Goal: Task Accomplishment & Management: Manage account settings

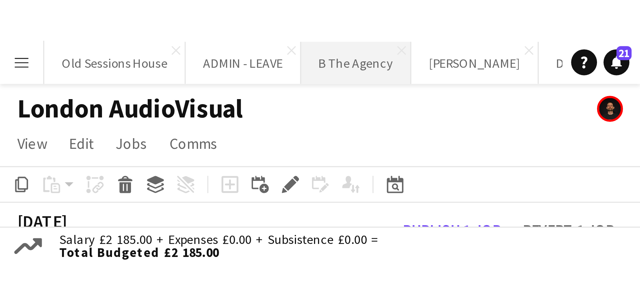
scroll to position [0, 297]
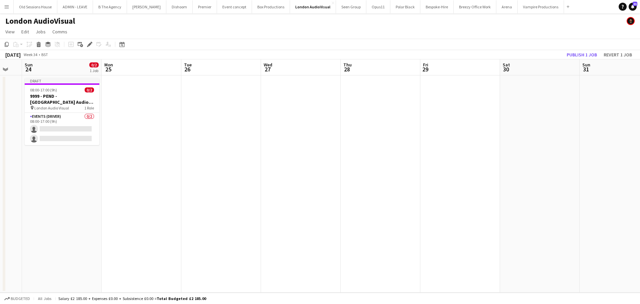
click at [70, 175] on app-date-cell "Draft 08:00-17:00 (9h) 0/2 9999 - PEND - London Audio Visual pin London Audio V…" at bounding box center [62, 183] width 80 height 217
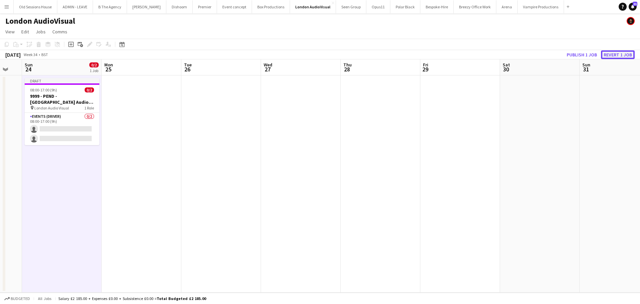
click at [512, 55] on button "Revert 1 job" at bounding box center [618, 54] width 34 height 9
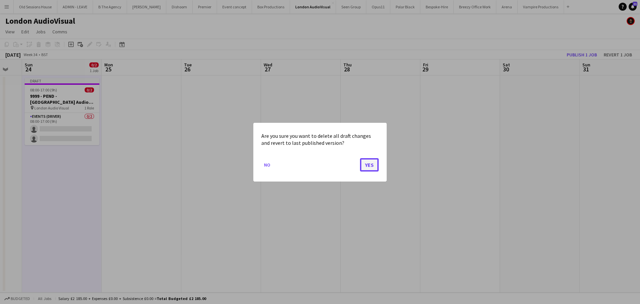
click at [369, 163] on button "Yes" at bounding box center [369, 164] width 19 height 13
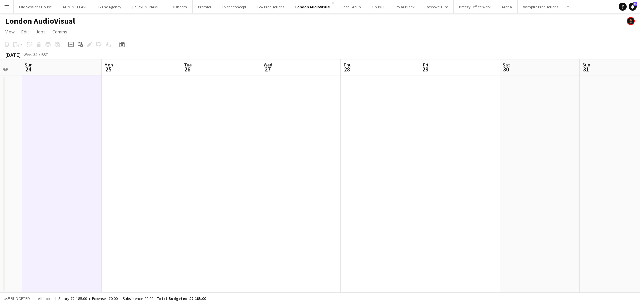
drag, startPoint x: 159, startPoint y: 146, endPoint x: 118, endPoint y: 139, distance: 41.6
click at [159, 144] on app-date-cell at bounding box center [142, 183] width 80 height 217
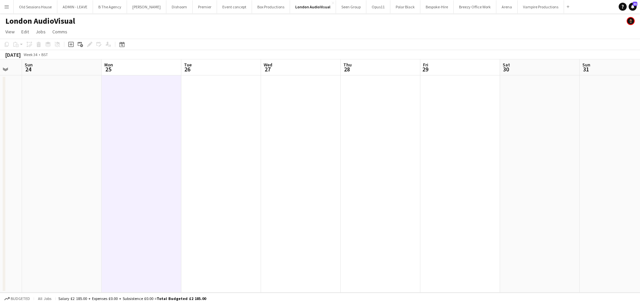
scroll to position [0, 263]
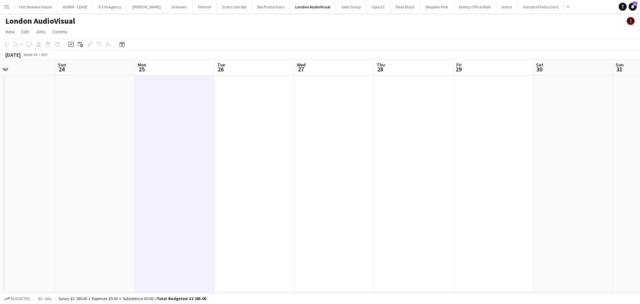
drag, startPoint x: 144, startPoint y: 136, endPoint x: 147, endPoint y: 130, distance: 6.6
click at [150, 134] on app-calendar-viewport "Wed 20 Thu 21 Fri 22 Sat 23 Sun 24 Mon 25 Tue 26 Wed 27 Thu 28 Fri 29 Sat 30 Su…" at bounding box center [320, 175] width 640 height 233
click at [28, 8] on button "Old Sessions House Close" at bounding box center [36, 6] width 44 height 13
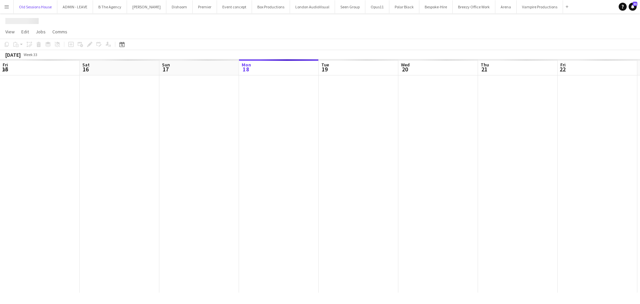
scroll to position [0, 159]
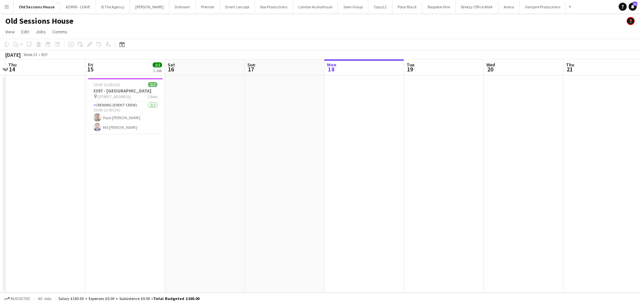
drag, startPoint x: 249, startPoint y: 134, endPoint x: 370, endPoint y: 164, distance: 125.0
click at [464, 141] on app-calendar-viewport "Wed 13 Thu 14 Fri 15 2/2 1 Job Sat 16 Sun 17 Mon 18 Tue 19 Wed 20 Thu 21 Fri 22…" at bounding box center [320, 175] width 640 height 233
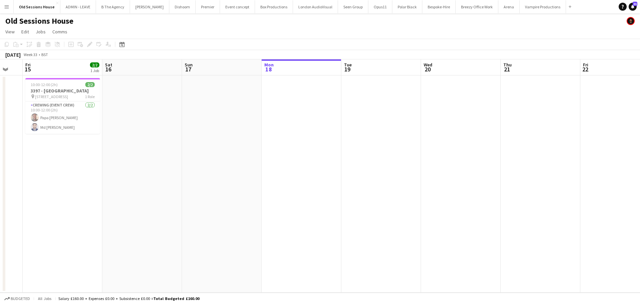
click at [278, 177] on app-calendar-viewport "Tue 12 Wed 13 Thu 14 Fri 15 2/2 1 Job Sat 16 Sun 17 Mon 18 Tue 19 Wed 20 Thu 21…" at bounding box center [320, 175] width 640 height 233
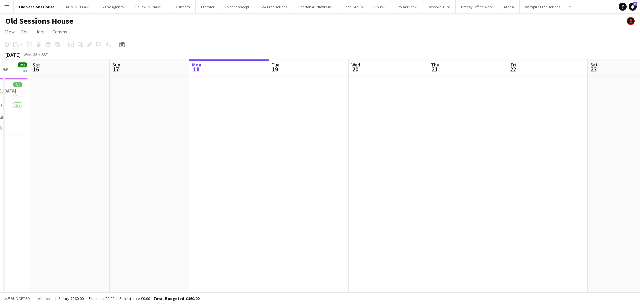
drag, startPoint x: 321, startPoint y: 174, endPoint x: 316, endPoint y: 174, distance: 5.7
click at [316, 174] on app-calendar-viewport "Wed 13 Thu 14 Fri 15 2/2 1 Job Sat 16 Sun 17 Mon 18 Tue 19 Wed 20 Thu 21 Fri 22…" at bounding box center [320, 175] width 640 height 233
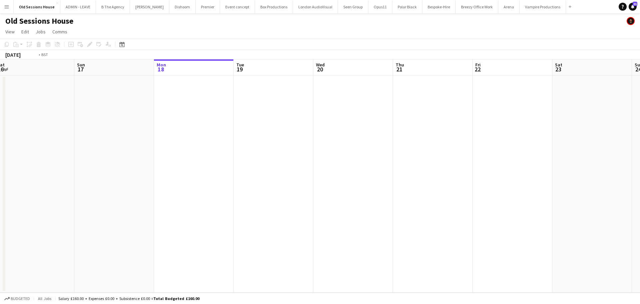
drag, startPoint x: 198, startPoint y: 173, endPoint x: 247, endPoint y: 172, distance: 49.0
click at [191, 173] on app-calendar-viewport "Wed 13 Thu 14 Fri 15 2/2 1 Job Sat 16 Sun 17 Mon 18 Tue 19 Wed 20 Thu 21 Fri 22…" at bounding box center [320, 175] width 640 height 233
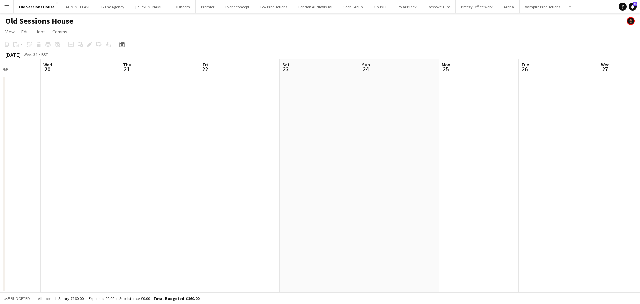
drag, startPoint x: 362, startPoint y: 174, endPoint x: 298, endPoint y: 174, distance: 64.7
click at [298, 174] on app-calendar-viewport "Sun 17 Mon 18 Tue 19 Wed 20 Thu 21 Fri 22 Sat 23 Sun 24 Mon 25 Tue 26 Wed 27 Th…" at bounding box center [320, 175] width 640 height 233
click at [250, 166] on app-calendar-viewport "Sun 17 Mon 18 Tue 19 Wed 20 Thu 21 Fri 22 Sat 23 Sun 24 Mon 25 Tue 26 Wed 27 Th…" at bounding box center [320, 175] width 640 height 233
drag, startPoint x: 242, startPoint y: 160, endPoint x: 251, endPoint y: 157, distance: 9.7
click at [251, 157] on app-calendar-viewport "Sun 17 Mon 18 Tue 19 Wed 20 Thu 21 Fri 22 Sat 23 Sun 24 Mon 25 Tue 26 Wed 27 Th…" at bounding box center [320, 175] width 640 height 233
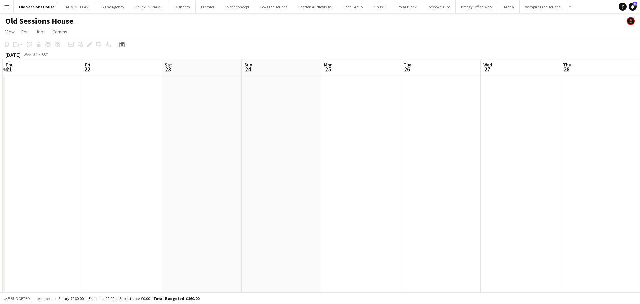
scroll to position [0, 248]
drag, startPoint x: 304, startPoint y: 160, endPoint x: 205, endPoint y: 160, distance: 99.0
click at [205, 160] on app-calendar-viewport "Mon 18 Tue 19 Wed 20 Thu 21 Fri 22 Sat 23 Sun 24 Mon 25 Tue 26 Wed 27 Thu 28 Fr…" at bounding box center [320, 175] width 640 height 233
click at [197, 131] on app-date-cell at bounding box center [190, 183] width 80 height 217
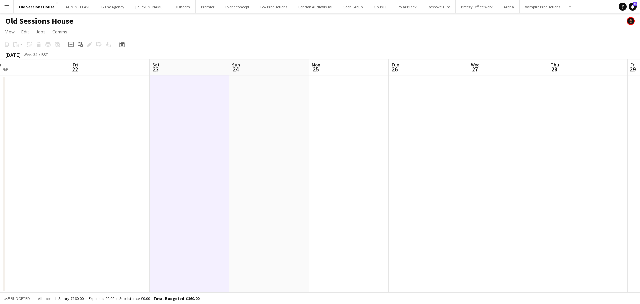
click at [197, 123] on app-date-cell at bounding box center [190, 183] width 80 height 217
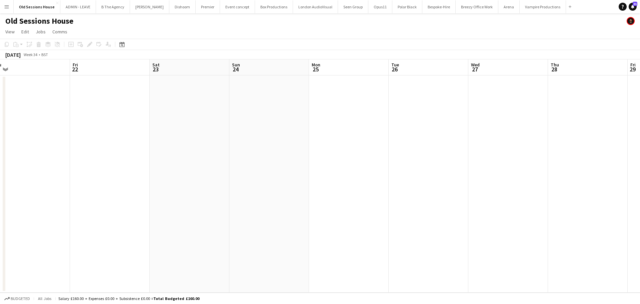
drag, startPoint x: 185, startPoint y: 115, endPoint x: 137, endPoint y: 82, distance: 59.2
click at [185, 115] on app-date-cell at bounding box center [190, 183] width 80 height 217
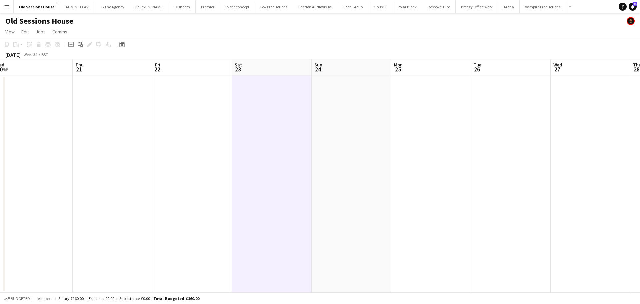
drag, startPoint x: 66, startPoint y: 118, endPoint x: 211, endPoint y: 120, distance: 145.1
click at [228, 121] on app-calendar-viewport "Mon 18 Tue 19 Wed 20 Thu 21 Fri 22 Sat 23 Sun 24 Mon 25 Tue 26 Wed 27 Thu 28 Fr…" at bounding box center [320, 175] width 640 height 233
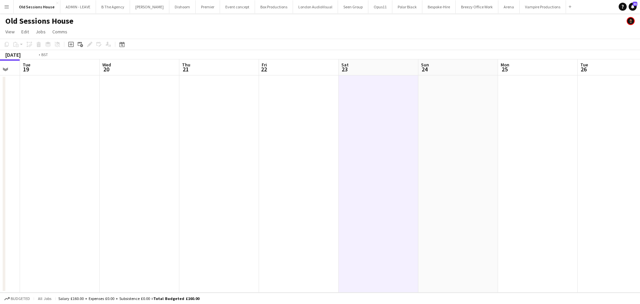
click at [337, 142] on app-calendar-viewport "Sun 17 Mon 18 Tue 19 Wed 20 Thu 21 Fri 22 Sat 23 Sun 24 Mon 25 Tue 26 Wed 27 Th…" at bounding box center [320, 175] width 640 height 233
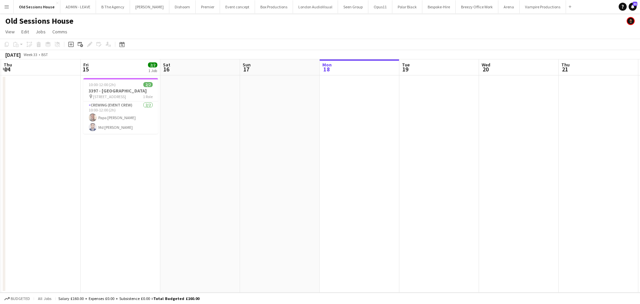
drag, startPoint x: 231, startPoint y: 147, endPoint x: 432, endPoint y: 141, distance: 201.2
click at [432, 141] on app-calendar-viewport "Tue 12 Wed 13 Thu 14 Fri 15 2/2 1 Job Sat 16 Sun 17 Mon 18 Tue 19 Wed 20 Thu 21…" at bounding box center [320, 175] width 640 height 233
drag, startPoint x: 273, startPoint y: 144, endPoint x: 238, endPoint y: 123, distance: 40.8
click at [273, 143] on app-date-cell at bounding box center [285, 183] width 80 height 217
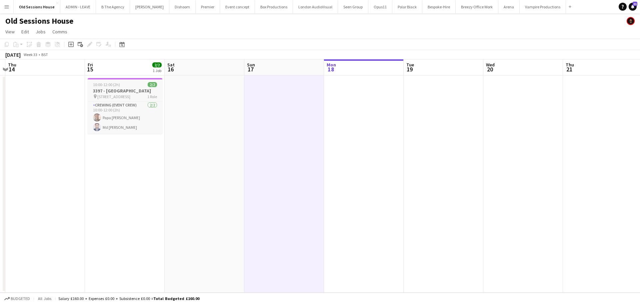
click at [111, 87] on span "10:00-12:00 (2h)" at bounding box center [106, 84] width 27 height 5
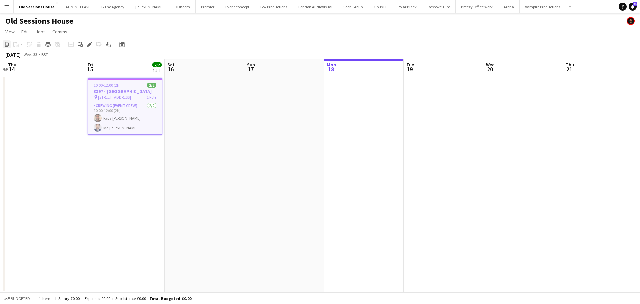
click at [6, 46] on icon at bounding box center [7, 44] width 4 height 5
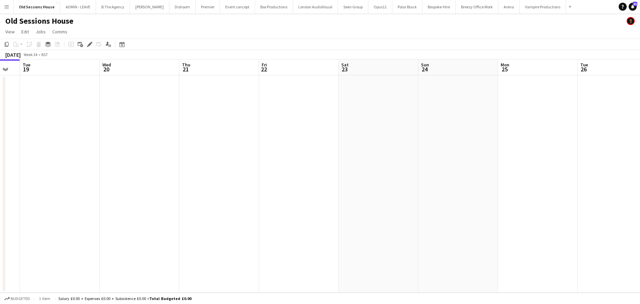
drag, startPoint x: 564, startPoint y: 138, endPoint x: 99, endPoint y: 142, distance: 464.8
click at [99, 142] on app-calendar-viewport "Sat 16 Sun 17 Mon 18 Tue 19 Wed 20 Thu 21 Fri 22 Sat 23 Sun 24 Mon 25 Tue 26 We…" at bounding box center [320, 175] width 640 height 233
click at [274, 123] on app-date-cell at bounding box center [298, 183] width 80 height 217
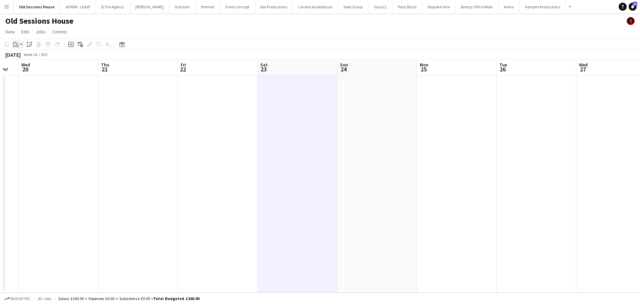
click at [18, 46] on icon at bounding box center [17, 45] width 3 height 3
click at [25, 59] on link "Paste Ctrl+V" at bounding box center [49, 57] width 63 height 6
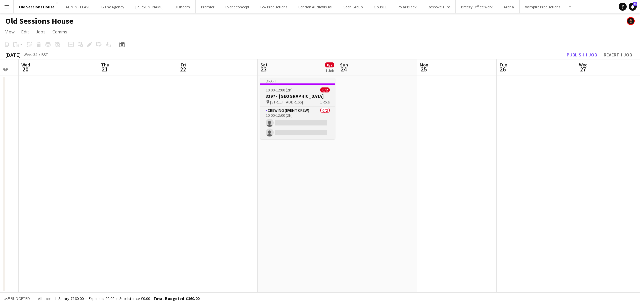
click at [299, 98] on h3 "3397 - [GEOGRAPHIC_DATA]" at bounding box center [297, 96] width 75 height 6
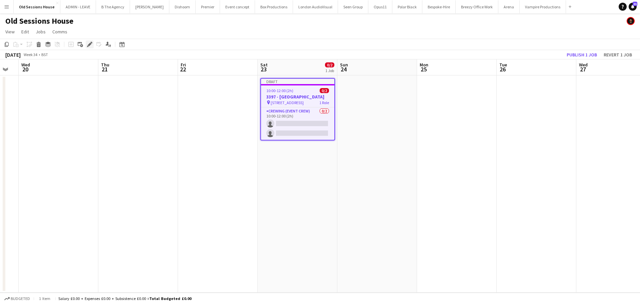
click at [87, 45] on icon "Edit" at bounding box center [89, 44] width 5 height 5
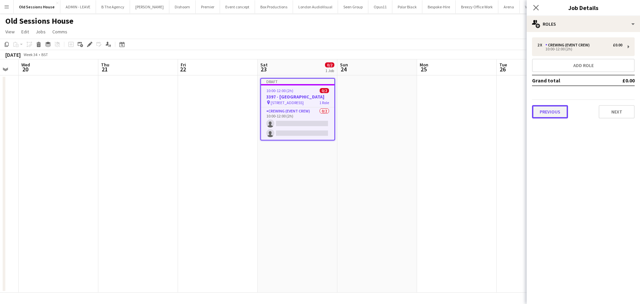
click at [512, 116] on button "Previous" at bounding box center [550, 111] width 36 height 13
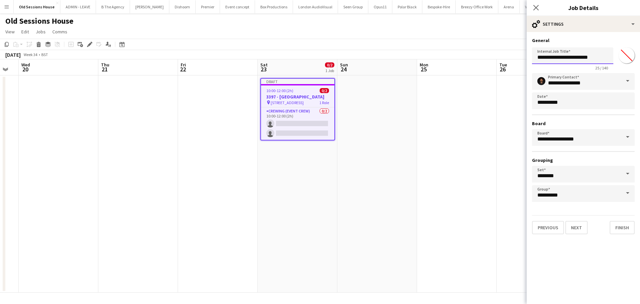
click at [512, 56] on input "**********" at bounding box center [572, 55] width 81 height 17
type input "**********"
click at [512, 230] on button "Next" at bounding box center [577, 227] width 22 height 13
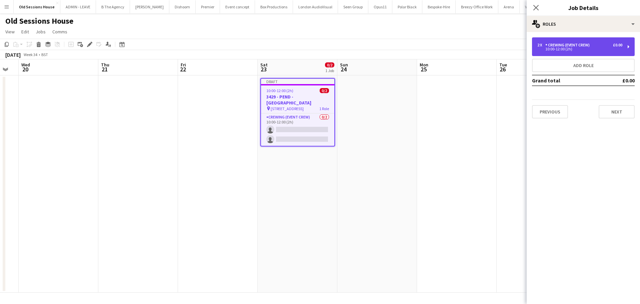
click at [512, 51] on div "10:00-12:00 (2h)" at bounding box center [580, 48] width 85 height 3
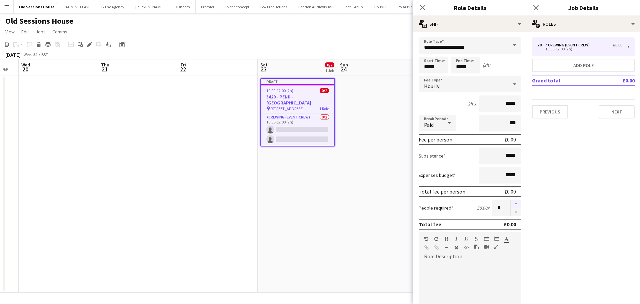
click at [511, 204] on button "button" at bounding box center [516, 203] width 11 height 9
type input "*"
drag, startPoint x: 439, startPoint y: 67, endPoint x: 407, endPoint y: 69, distance: 32.5
click at [407, 69] on body "Menu Boards Boards Boards All jobs Status Workforce Workforce My Workforce Recr…" at bounding box center [320, 152] width 640 height 304
type input "*****"
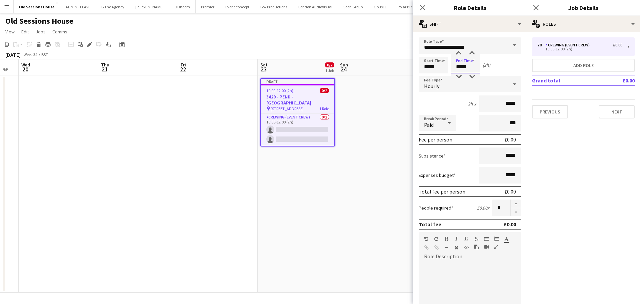
type input "*****"
click at [435, 98] on div "2h x *****" at bounding box center [470, 103] width 103 height 17
click at [512, 63] on button "Add role" at bounding box center [583, 65] width 103 height 13
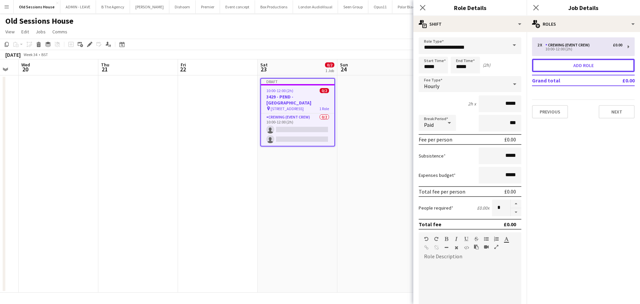
type input "**********"
type input "*****"
type input "*"
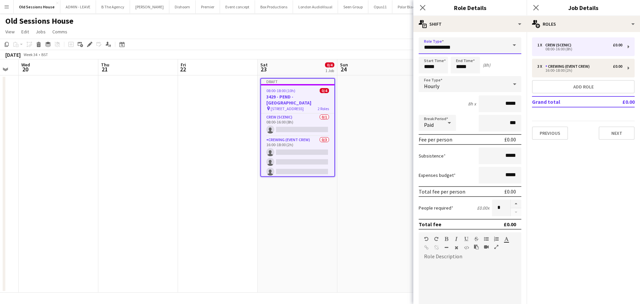
click at [473, 48] on input "**********" at bounding box center [470, 45] width 103 height 17
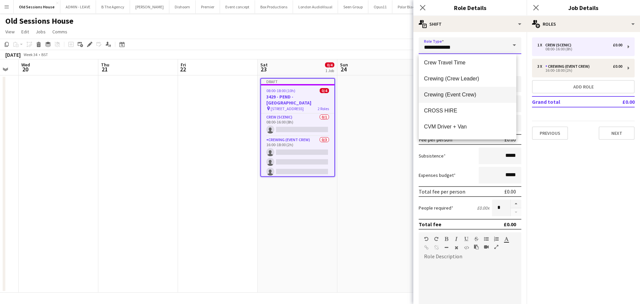
scroll to position [67, 0]
click at [447, 79] on span "Crewing (Crew Leader)" at bounding box center [467, 78] width 87 height 6
type input "**********"
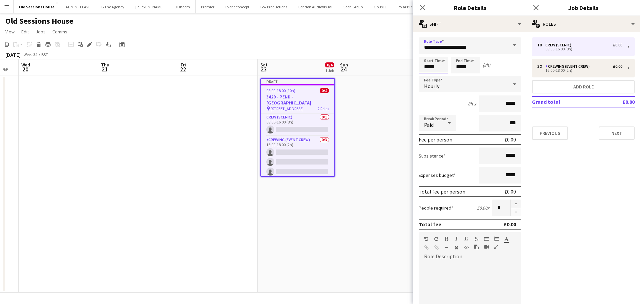
click at [441, 67] on input "*****" at bounding box center [433, 65] width 29 height 17
click at [440, 67] on input "*****" at bounding box center [433, 65] width 29 height 17
type input "*****"
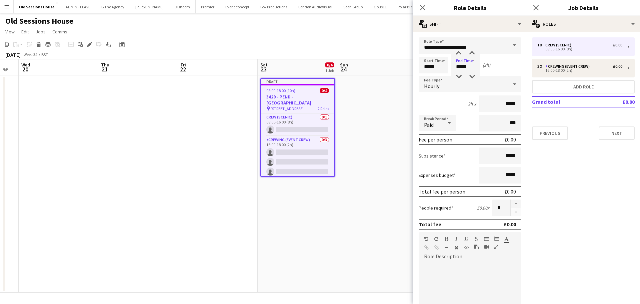
click at [444, 104] on div "2h x *****" at bounding box center [470, 103] width 103 height 17
click at [424, 10] on icon "Close pop-in" at bounding box center [422, 7] width 6 height 6
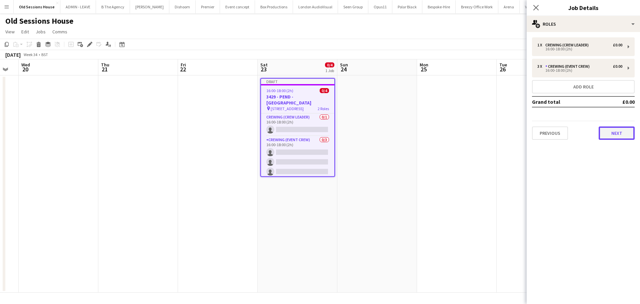
click at [512, 133] on button "Next" at bounding box center [617, 132] width 36 height 13
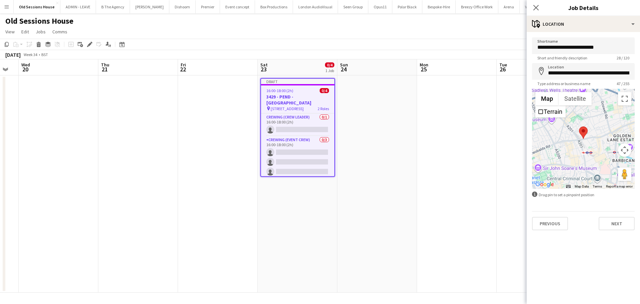
click at [512, 230] on div "**********" at bounding box center [583, 133] width 113 height 203
click at [512, 227] on button "Next" at bounding box center [617, 223] width 36 height 13
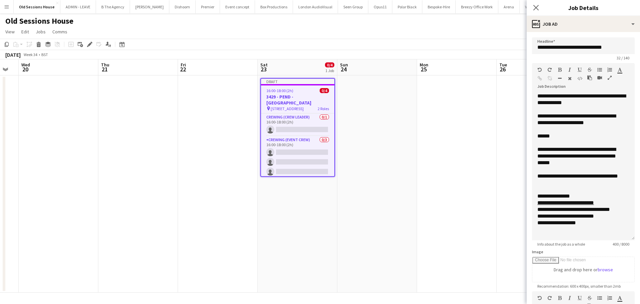
drag, startPoint x: 629, startPoint y: 131, endPoint x: 603, endPoint y: 177, distance: 52.9
click at [512, 231] on form "**********" at bounding box center [583, 234] width 113 height 394
click at [512, 136] on div "******" at bounding box center [581, 136] width 87 height 7
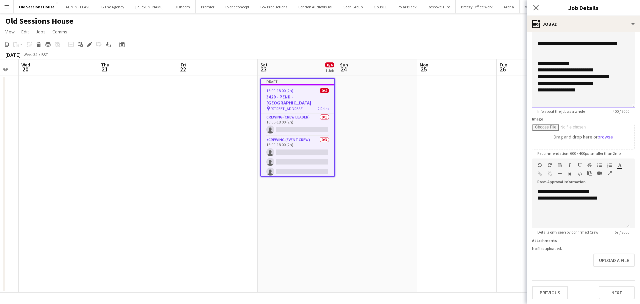
scroll to position [133, 0]
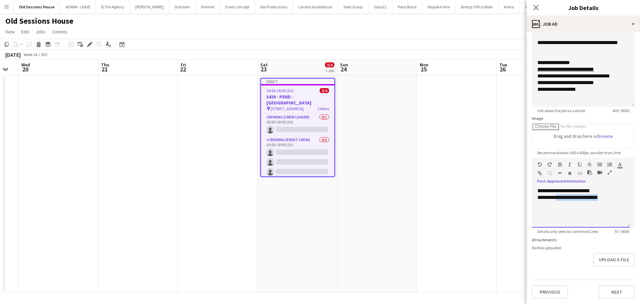
drag, startPoint x: 612, startPoint y: 197, endPoint x: 558, endPoint y: 198, distance: 54.0
click at [512, 198] on div "**********" at bounding box center [581, 197] width 87 height 7
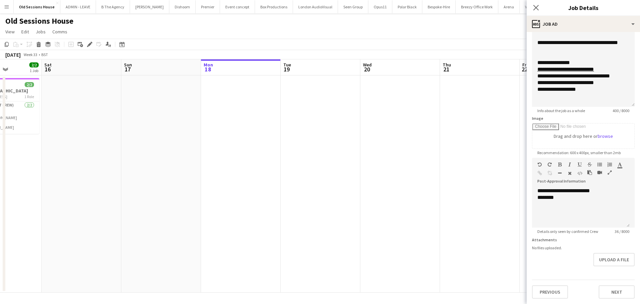
drag, startPoint x: 387, startPoint y: 199, endPoint x: 125, endPoint y: 177, distance: 263.3
click at [392, 197] on app-calendar-viewport "Thu 14 Fri 15 2/2 1 Job Sat 16 Sun 17 Mon 18 Tue 19 Wed 20 Thu 21 Fri 22 Sat 23…" at bounding box center [320, 175] width 640 height 233
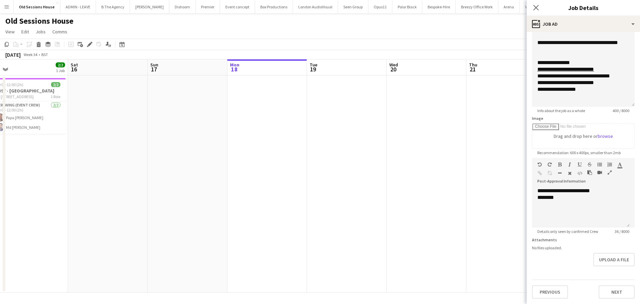
drag, startPoint x: 215, startPoint y: 177, endPoint x: 408, endPoint y: 177, distance: 193.1
click at [417, 177] on app-calendar-viewport "Wed 13 Thu 14 Fri 15 2/2 1 Job Sat 16 Sun 17 Mon 18 Tue 19 Wed 20 Thu 21 Fri 22…" at bounding box center [320, 175] width 640 height 233
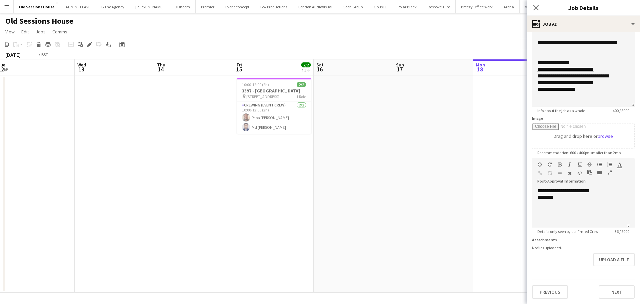
drag, startPoint x: 149, startPoint y: 186, endPoint x: 281, endPoint y: 173, distance: 133.3
click at [339, 177] on app-calendar-viewport "Sun 10 Mon 11 4/4 1 Job Tue 12 Wed 13 Thu 14 Fri 15 2/2 1 Job Sat 16 Sun 17 Mon…" at bounding box center [320, 175] width 640 height 233
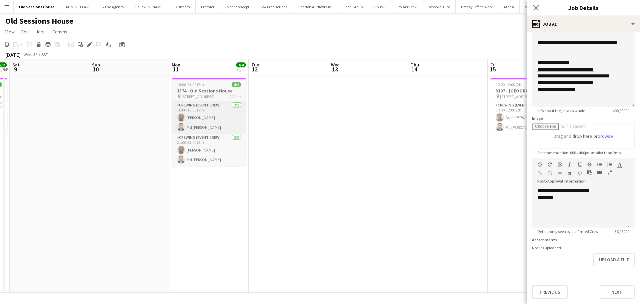
drag, startPoint x: 222, startPoint y: 166, endPoint x: 215, endPoint y: 128, distance: 38.4
click at [224, 163] on app-calendar-viewport "Thu 7 Fri 8 2/2 1 Job Sat 9 Sun 10 Mon 11 4/4 1 Job Tue 12 Wed 13 Thu 14 Fri 15…" at bounding box center [320, 175] width 640 height 233
drag, startPoint x: 208, startPoint y: 89, endPoint x: 178, endPoint y: 104, distance: 33.6
click at [208, 89] on h3 "3374 - Old Sessions House" at bounding box center [213, 91] width 75 height 6
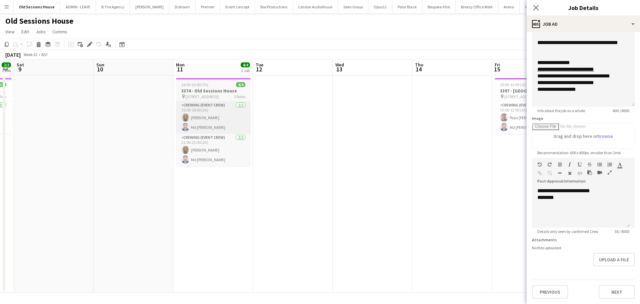
type input "**********"
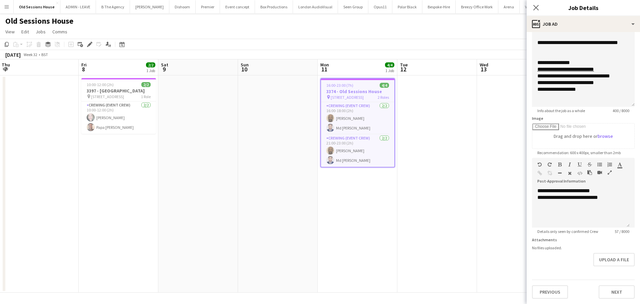
drag, startPoint x: 116, startPoint y: 152, endPoint x: 243, endPoint y: 156, distance: 127.1
click at [260, 160] on app-calendar-viewport "Tue 5 Wed 6 Thu 7 Fri 8 2/2 1 Job Sat 9 Sun 10 Mon 11 4/4 1 Job Tue 12 Wed 13 T…" at bounding box center [320, 175] width 640 height 233
click at [102, 88] on h3 "3397 - [GEOGRAPHIC_DATA]" at bounding box center [118, 91] width 75 height 6
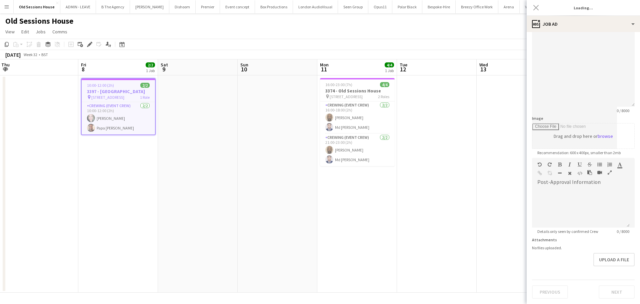
type input "**********"
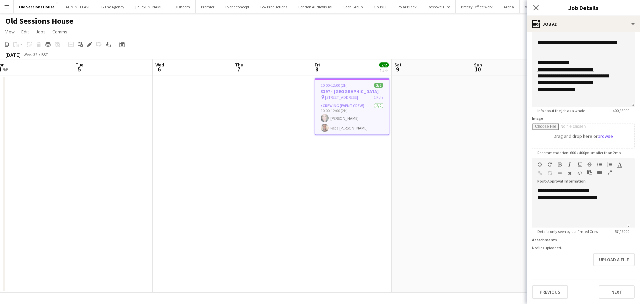
drag, startPoint x: 316, startPoint y: 175, endPoint x: 340, endPoint y: 175, distance: 23.3
click at [340, 175] on app-calendar-viewport "Sat 2 Sun 3 Mon 4 Tue 5 Wed 6 Thu 7 Fri 8 2/2 1 Job Sat 9 Sun 10 Mon 11 4/4 1 J…" at bounding box center [320, 175] width 640 height 233
click at [350, 129] on app-calendar-viewport "Sat 2 Sun 3 Mon 4 Tue 5 Wed 6 Thu 7 Fri 8 2/2 1 Job Sat 9 Sun 10 Mon 11 4/4 1 J…" at bounding box center [320, 175] width 640 height 233
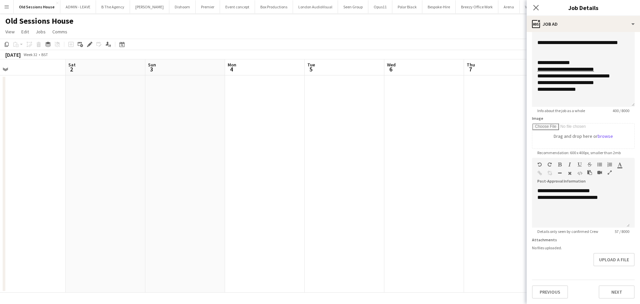
drag, startPoint x: 190, startPoint y: 149, endPoint x: 426, endPoint y: 149, distance: 236.1
click at [426, 149] on app-calendar-viewport "Wed 30 Thu 31 Fri 1 Sat 2 Sun 3 Mon 4 Tue 5 Wed 6 Thu 7 Fri 8 2/2 1 Job Sat 9 S…" at bounding box center [320, 175] width 640 height 233
drag, startPoint x: 354, startPoint y: 145, endPoint x: 373, endPoint y: 140, distance: 20.3
click at [434, 140] on app-calendar-viewport "Sat 26 Sun 27 4/4 1 Job Mon 28 Tue 29 Wed 30 Thu 31 Fri 1 Sat 2 Sun 3 Mon 4 Tue…" at bounding box center [320, 175] width 640 height 233
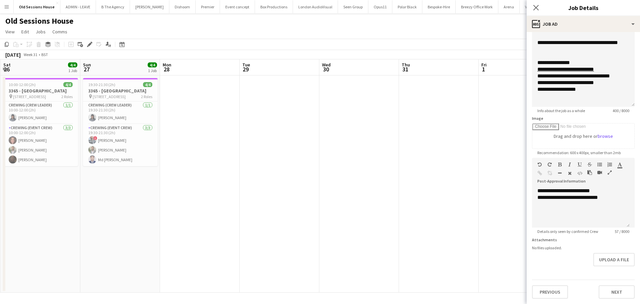
drag, startPoint x: 175, startPoint y: 141, endPoint x: 287, endPoint y: 140, distance: 112.7
click at [287, 140] on app-calendar-viewport "Thu 24 Fri 25 1/1 1 Job Sat 26 4/4 1 Job Sun 27 4/4 1 Job Mon 28 Tue 29 Wed 30 …" at bounding box center [320, 175] width 640 height 233
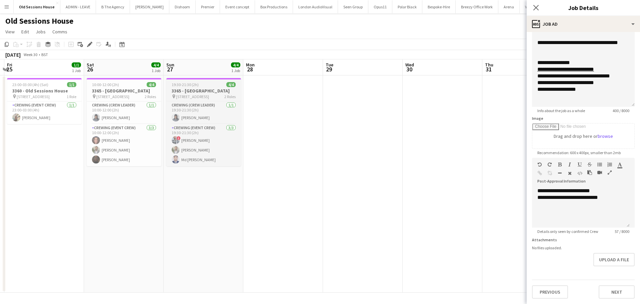
click at [191, 91] on h3 "3365 - Old Sessions House" at bounding box center [203, 91] width 75 height 6
type input "**********"
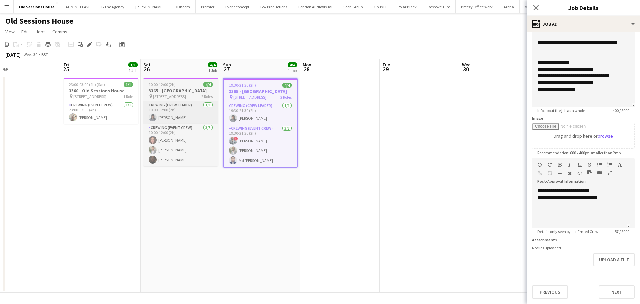
drag, startPoint x: 204, startPoint y: 183, endPoint x: 192, endPoint y: 116, distance: 68.1
click at [253, 174] on app-calendar-viewport "Tue 22 Wed 23 Thu 24 Fri 25 1/1 1 Job Sat 26 4/4 1 Job Sun 27 4/4 1 Job Mon 28 …" at bounding box center [320, 175] width 640 height 233
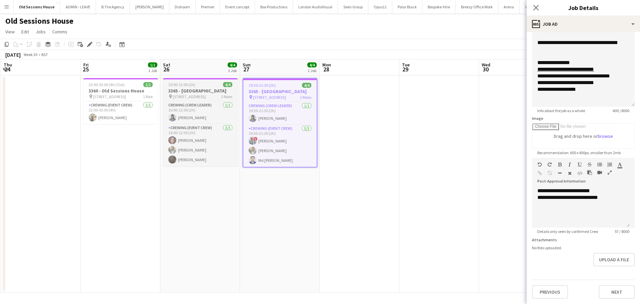
click at [190, 88] on h3 "3365 - Old Sessions House" at bounding box center [200, 91] width 75 height 6
type input "**********"
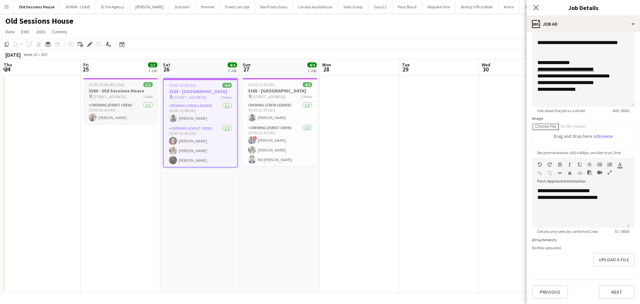
click at [125, 86] on div "23:00-03:00 (4h) (Sat) 1/1" at bounding box center [120, 84] width 75 height 5
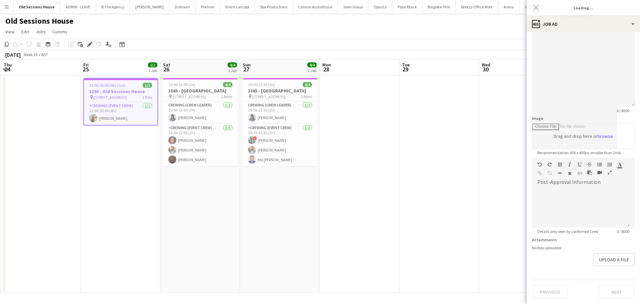
type input "**********"
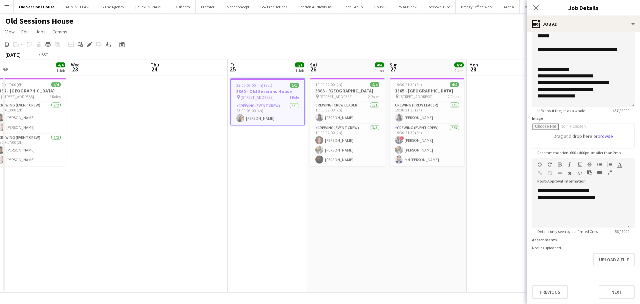
drag, startPoint x: 186, startPoint y: 199, endPoint x: 370, endPoint y: 162, distance: 187.7
click at [393, 167] on app-calendar-viewport "Mon 21 Tue 22 4/4 1 Job Wed 23 Thu 24 Fri 25 1/1 1 Job Sat 26 4/4 1 Job Sun 27 …" at bounding box center [320, 175] width 640 height 233
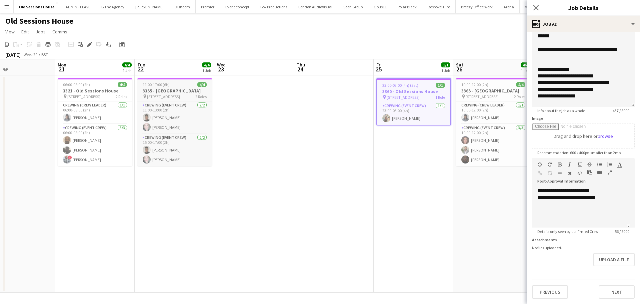
click at [172, 90] on h3 "3355 - Old Sessions House" at bounding box center [174, 91] width 75 height 6
type input "**********"
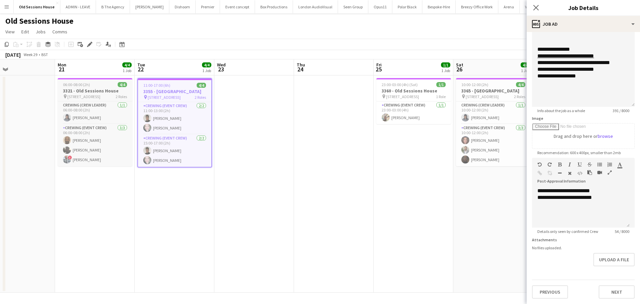
click at [108, 85] on div "06:00-08:00 (2h) 4/4" at bounding box center [95, 84] width 75 height 5
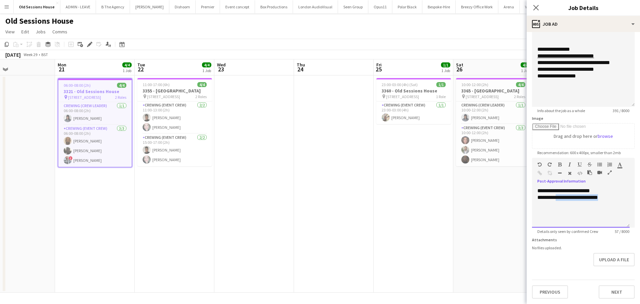
drag, startPoint x: 619, startPoint y: 200, endPoint x: 558, endPoint y: 199, distance: 60.7
click at [512, 199] on div "**********" at bounding box center [581, 197] width 87 height 7
copy div "**********"
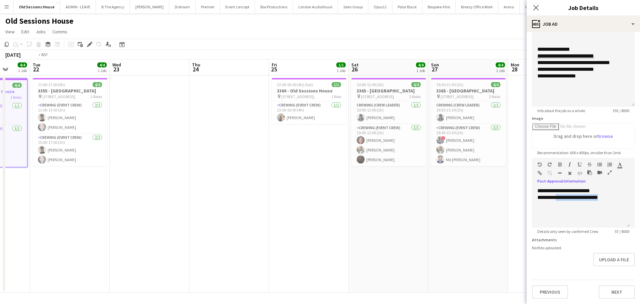
drag, startPoint x: 449, startPoint y: 196, endPoint x: 124, endPoint y: 198, distance: 324.8
click at [121, 200] on app-calendar-viewport "Fri 18 Sat 19 4/4 1 Job Sun 20 Mon 21 4/4 1 Job Tue 22 4/4 1 Job Wed 23 Thu 24 …" at bounding box center [320, 175] width 640 height 233
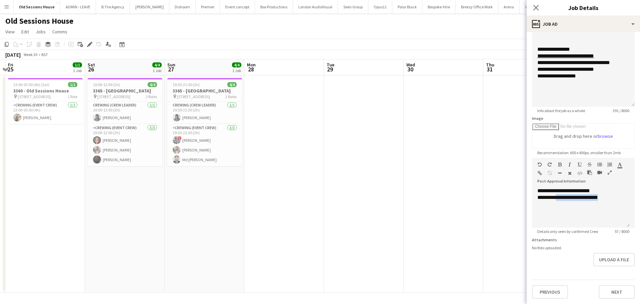
drag, startPoint x: 424, startPoint y: 198, endPoint x: 253, endPoint y: 201, distance: 171.4
click at [252, 201] on app-calendar-viewport "Tue 22 4/4 1 Job Wed 23 Thu 24 Fri 25 1/1 1 Job Sat 26 4/4 1 Job Sun 27 4/4 1 J…" at bounding box center [320, 175] width 640 height 233
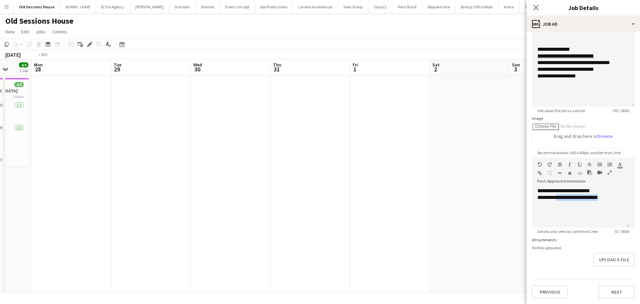
drag, startPoint x: 416, startPoint y: 187, endPoint x: 230, endPoint y: 181, distance: 186.2
click at [203, 187] on app-calendar-viewport "Thu 24 Fri 25 1/1 1 Job Sat 26 4/4 1 Job Sun 27 4/4 1 Job Mon 28 Tue 29 Wed 30 …" at bounding box center [320, 175] width 640 height 233
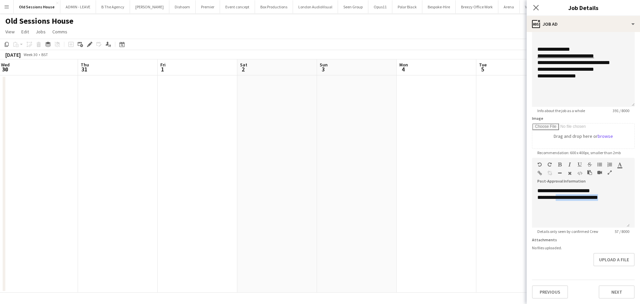
drag, startPoint x: 386, startPoint y: 178, endPoint x: 210, endPoint y: 178, distance: 176.1
click at [210, 178] on app-calendar-viewport "Sun 27 4/4 1 Job Mon 28 Tue 29 Wed 30 Thu 31 Fri 1 Sat 2 Sun 3 Mon 4 Tue 5 Wed …" at bounding box center [320, 175] width 640 height 233
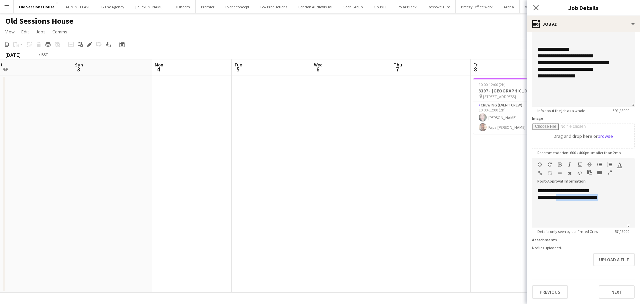
drag, startPoint x: 335, startPoint y: 179, endPoint x: 368, endPoint y: 172, distance: 33.9
click at [144, 178] on app-calendar-viewport "Wed 30 Thu 31 Fri 1 Sat 2 Sun 3 Mon 4 Tue 5 Wed 6 Thu 7 Fri 8 2/2 1 Job Sat 9 S…" at bounding box center [320, 175] width 640 height 233
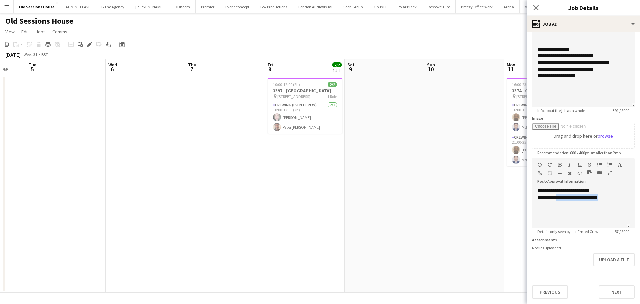
drag, startPoint x: 247, startPoint y: 174, endPoint x: 236, endPoint y: 174, distance: 11.0
click at [231, 175] on app-calendar-viewport "Sat 2 Sun 3 Mon 4 Tue 5 Wed 6 Thu 7 Fri 8 2/2 1 Job Sat 9 Sun 10 Mon 11 4/4 1 J…" at bounding box center [320, 175] width 640 height 233
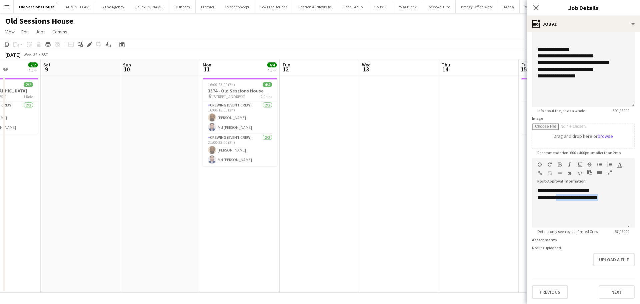
drag, startPoint x: 315, startPoint y: 173, endPoint x: 256, endPoint y: 171, distance: 58.7
click at [210, 173] on app-calendar-viewport "Tue 5 Wed 6 Thu 7 Fri 8 2/2 1 Job Sat 9 Sun 10 Mon 11 4/4 1 Job Tue 12 Wed 13 T…" at bounding box center [320, 175] width 640 height 233
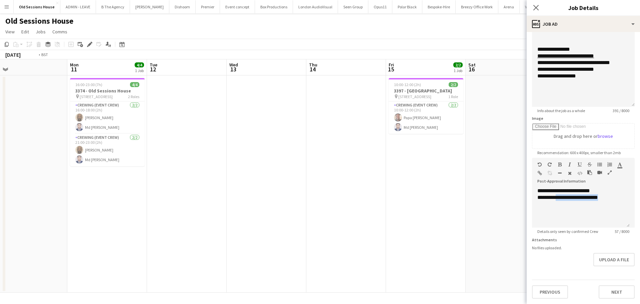
drag, startPoint x: 424, startPoint y: 171, endPoint x: 278, endPoint y: 171, distance: 145.4
click at [275, 171] on app-calendar-viewport "Thu 7 Fri 8 2/2 1 Job Sat 9 Sun 10 Mon 11 4/4 1 Job Tue 12 Wed 13 Thu 14 Fri 15…" at bounding box center [320, 175] width 640 height 233
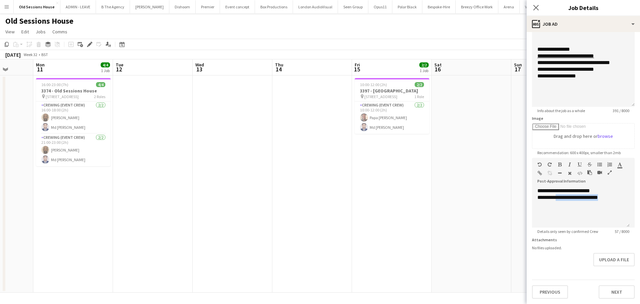
drag, startPoint x: 459, startPoint y: 169, endPoint x: 257, endPoint y: 171, distance: 202.4
click at [257, 171] on app-calendar-viewport "Fri 8 2/2 1 Job Sat 9 Sun 10 Mon 11 4/4 1 Job Tue 12 Wed 13 Thu 14 Fri 15 2/2 1…" at bounding box center [320, 175] width 640 height 233
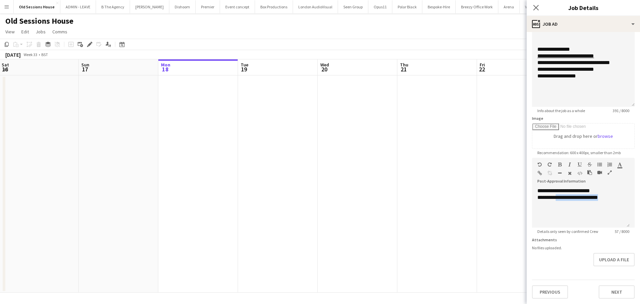
drag, startPoint x: 331, startPoint y: 171, endPoint x: 357, endPoint y: 169, distance: 26.7
click at [260, 171] on app-calendar-viewport "Wed 13 Thu 14 Fri 15 2/2 1 Job Sat 16 Sun 17 Mon 18 Tue 19 Wed 20 Thu 21 Fri 22…" at bounding box center [320, 175] width 640 height 233
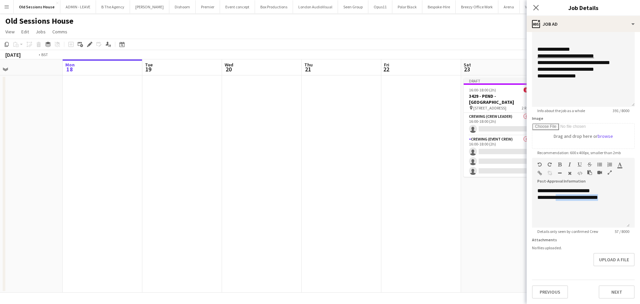
drag, startPoint x: 290, startPoint y: 172, endPoint x: 214, endPoint y: 172, distance: 76.4
click at [212, 172] on app-calendar-viewport "Thu 14 Fri 15 2/2 1 Job Sat 16 Sun 17 Mon 18 Tue 19 Wed 20 Thu 21 Fri 22 Sat 23…" at bounding box center [320, 175] width 640 height 233
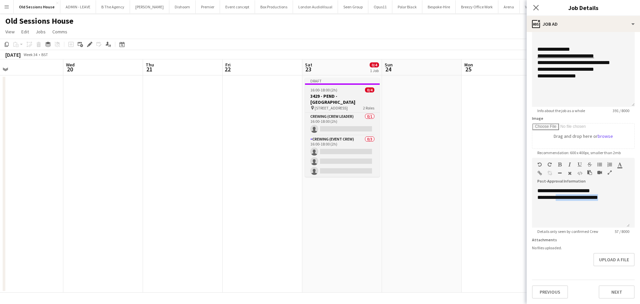
click at [339, 96] on h3 "3429 - PEND - [GEOGRAPHIC_DATA]" at bounding box center [342, 99] width 75 height 12
type input "**********"
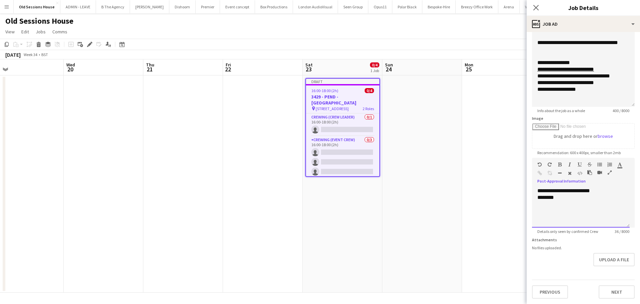
click at [512, 195] on div "********" at bounding box center [581, 197] width 87 height 7
click at [355, 215] on app-date-cell "Draft 16:00-18:00 (2h) 0/4 3429 - PEND - Old Sessions House pin Old Sessions Ho…" at bounding box center [343, 183] width 80 height 217
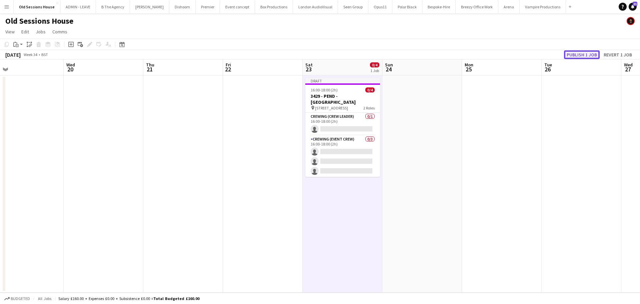
click at [512, 53] on button "Publish 1 job" at bounding box center [582, 54] width 36 height 9
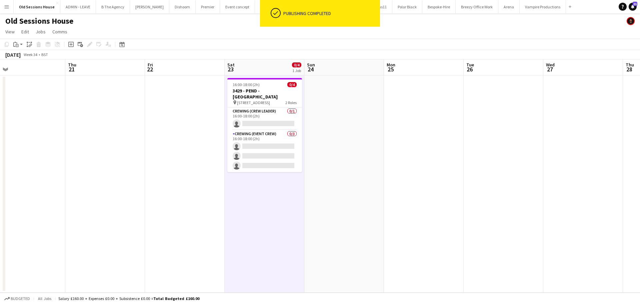
drag, startPoint x: 402, startPoint y: 147, endPoint x: 321, endPoint y: 148, distance: 80.7
click at [323, 148] on app-calendar-viewport "Sun 17 Mon 18 Tue 19 Wed 20 Thu 21 Fri 22 Sat 23 0/4 1 Job Sun 24 Mon 25 Tue 26…" at bounding box center [320, 175] width 640 height 233
drag, startPoint x: 276, startPoint y: 94, endPoint x: 196, endPoint y: 81, distance: 81.1
click at [275, 94] on h3 "3429 - PEND - [GEOGRAPHIC_DATA]" at bounding box center [264, 94] width 75 height 12
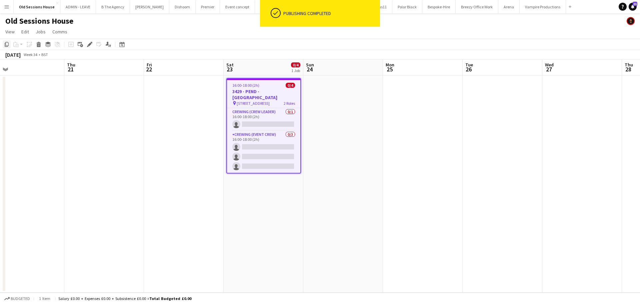
drag, startPoint x: 5, startPoint y: 45, endPoint x: 121, endPoint y: 68, distance: 118.4
click at [5, 44] on icon at bounding box center [7, 44] width 4 height 5
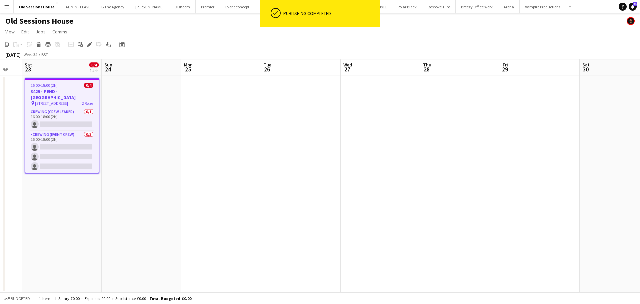
drag, startPoint x: 283, startPoint y: 138, endPoint x: 283, endPoint y: 132, distance: 6.4
click at [254, 138] on app-calendar-viewport "Wed 20 Thu 21 Fri 22 Sat 23 0/4 1 Job Sun 24 Mon 25 Tue 26 Wed 27 Thu 28 Fri 29…" at bounding box center [320, 175] width 640 height 233
click at [300, 111] on app-date-cell at bounding box center [301, 183] width 80 height 217
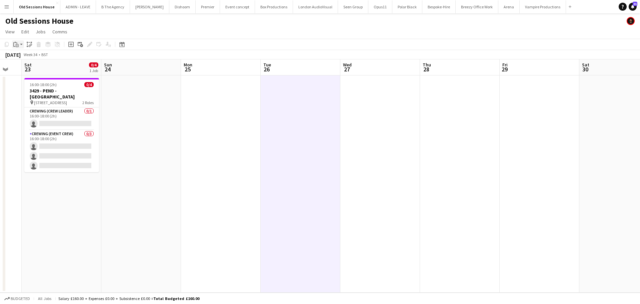
click at [17, 46] on icon "Paste" at bounding box center [15, 44] width 5 height 5
click at [19, 56] on link "Paste Ctrl+V" at bounding box center [49, 57] width 63 height 6
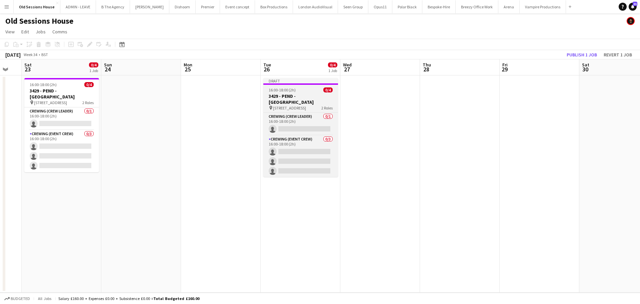
click at [304, 98] on h3 "3429 - PEND - [GEOGRAPHIC_DATA]" at bounding box center [300, 99] width 75 height 12
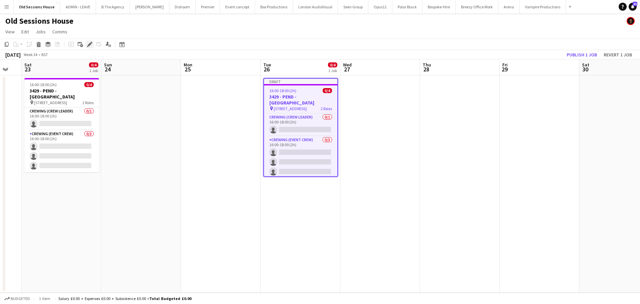
click at [88, 45] on icon at bounding box center [90, 45] width 4 height 4
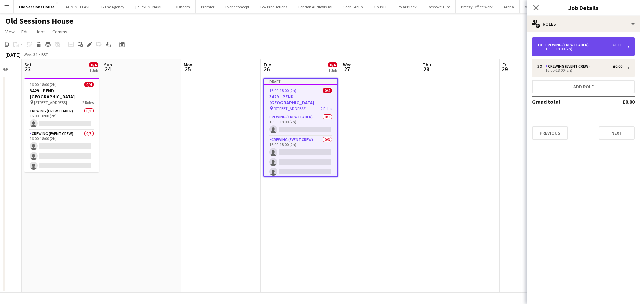
click at [512, 48] on div "16:00-18:00 (2h)" at bounding box center [580, 48] width 85 height 3
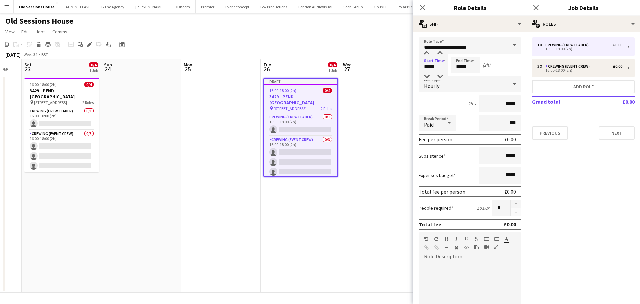
drag
click at [393, 67] on body "Menu Boards Boards Boards All jobs Status Workforce Workforce My Workforce Recr…" at bounding box center [320, 152] width 640 height 304
type input "*****"
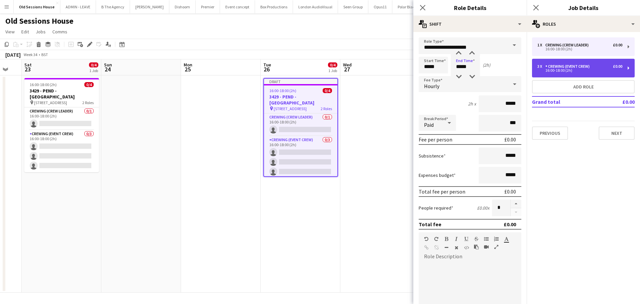
click at [512, 64] on div "Crewing (Event Crew)" at bounding box center [569, 66] width 47 height 5
type input "**********"
type input "*****"
type input "*"
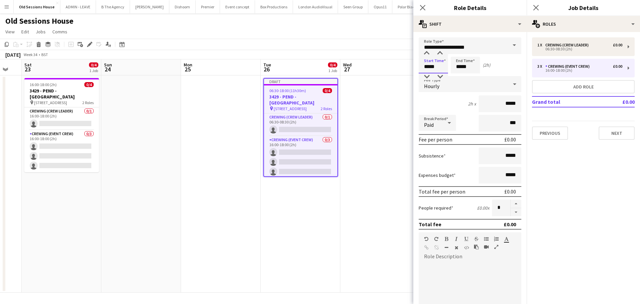
click at [395, 67] on body "Menu Boards Boards Boards All jobs Status Workforce Workforce My Workforce Recr…" at bounding box center [320, 152] width 640 height 304
type input "*****"
click at [446, 93] on form "**********" at bounding box center [469, 244] width 113 height 414
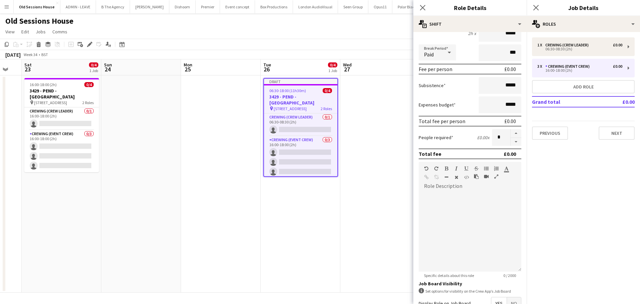
scroll to position [133, 0]
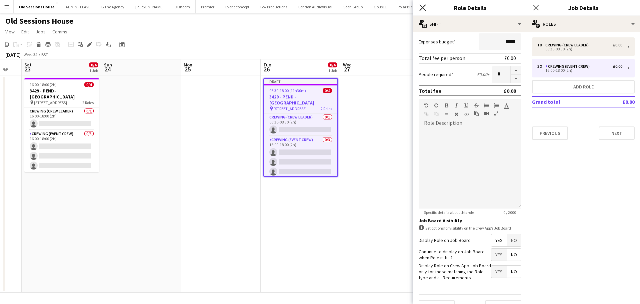
click at [422, 8] on icon at bounding box center [422, 7] width 6 height 6
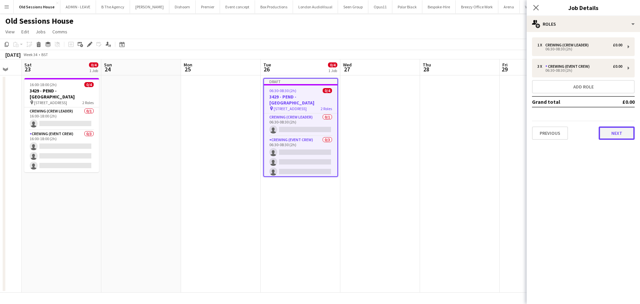
click at [512, 135] on button "Next" at bounding box center [617, 132] width 36 height 13
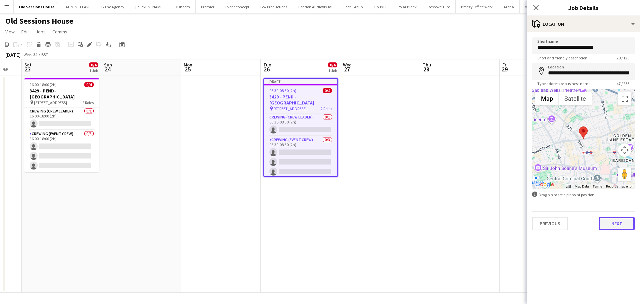
click at [512, 223] on button "Next" at bounding box center [617, 223] width 36 height 13
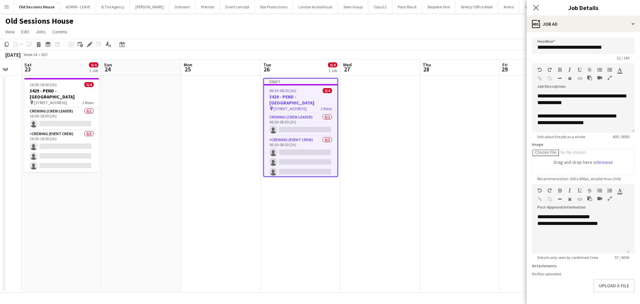
click at [318, 230] on app-date-cell "Draft 06:30-08:30 (2h) 0/4 3429 - PEND - Old Sessions House pin Old Sessions Ho…" at bounding box center [301, 183] width 80 height 217
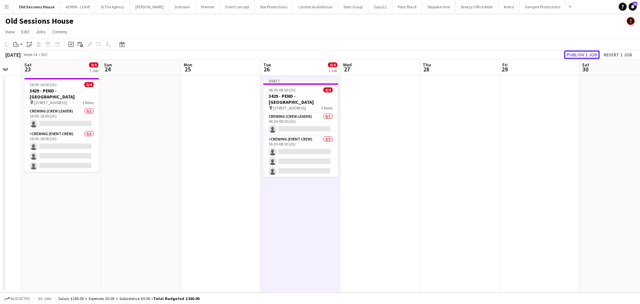
click at [512, 54] on button "Publish 1 job" at bounding box center [582, 54] width 36 height 9
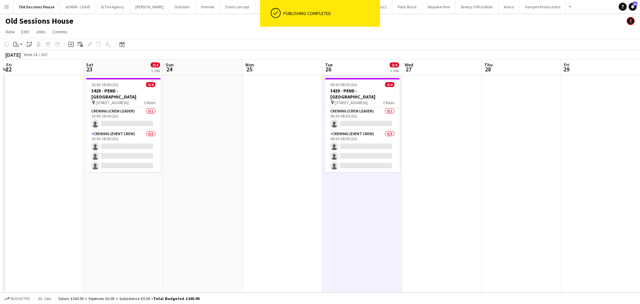
scroll to position [0, 154]
click at [318, 207] on app-calendar-viewport "Wed 20 Thu 21 Fri 22 Sat 23 0/4 1 Job Sun 24 Mon 25 Tue 26 0/4 1 Job Wed 27 Thu…" at bounding box center [320, 175] width 640 height 233
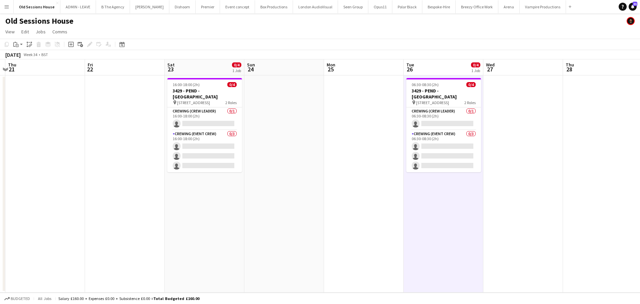
click at [231, 194] on app-date-cell "16:00-18:00 (2h) 0/4 3429 - PEND - Old Sessions House pin Old Sessions House, E…" at bounding box center [205, 183] width 80 height 217
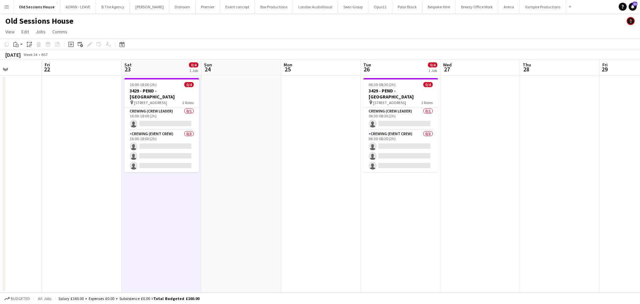
drag, startPoint x: 455, startPoint y: 202, endPoint x: 332, endPoint y: 202, distance: 122.7
click at [332, 202] on app-calendar-viewport "Tue 19 Wed 20 Thu 21 Fri 22 Sat 23 0/4 1 Job Sun 24 Mon 25 Tue 26 0/4 1 Job Wed…" at bounding box center [320, 175] width 640 height 233
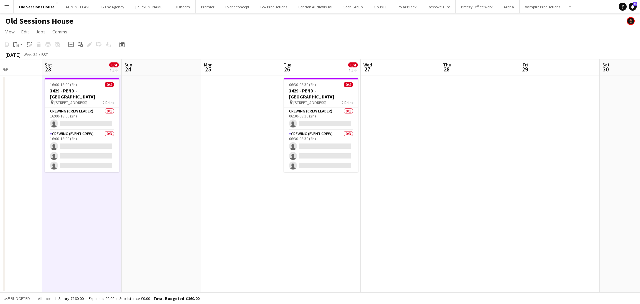
click at [334, 201] on app-calendar-viewport "Wed 20 Thu 21 Fri 22 Sat 23 0/4 1 Job Sun 24 Mon 25 Tue 26 0/4 1 Job Wed 27 Thu…" at bounding box center [320, 175] width 640 height 233
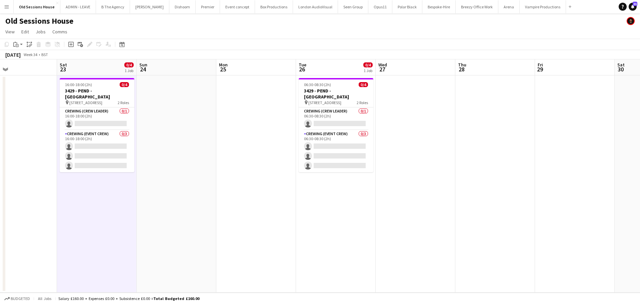
scroll to position [0, 170]
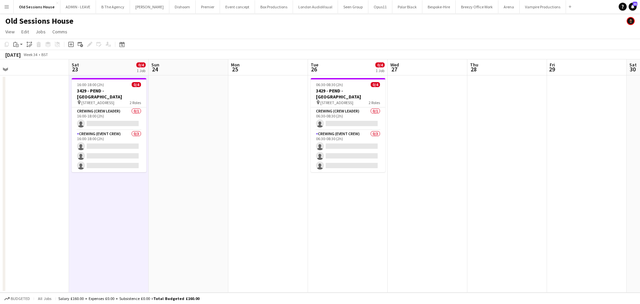
drag, startPoint x: 230, startPoint y: 196, endPoint x: 250, endPoint y: 195, distance: 20.0
click at [250, 195] on app-calendar-viewport "Wed 20 Thu 21 Fri 22 Sat 23 0/4 1 Job Sun 24 Mon 25 Tue 26 0/4 1 Job Wed 27 Thu…" at bounding box center [320, 175] width 640 height 233
click at [343, 117] on app-card-role "Crewing (Crew Leader) 0/1 06:30-08:30 (2h) single-neutral-actions" at bounding box center [348, 118] width 75 height 23
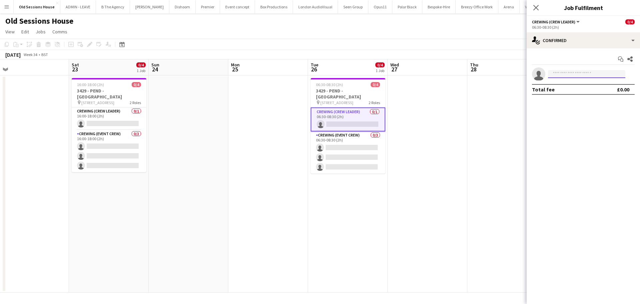
click at [512, 77] on input at bounding box center [586, 74] width 77 height 8
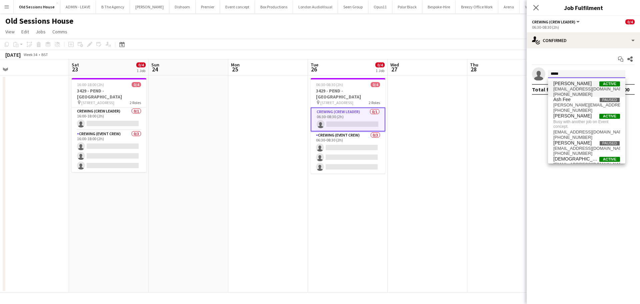
type input "*****"
drag, startPoint x: 559, startPoint y: 86, endPoint x: 565, endPoint y: 79, distance: 10.2
click at [512, 86] on span "Christopher Ames Active chrisames385@gmail.com +447931872242" at bounding box center [587, 89] width 67 height 16
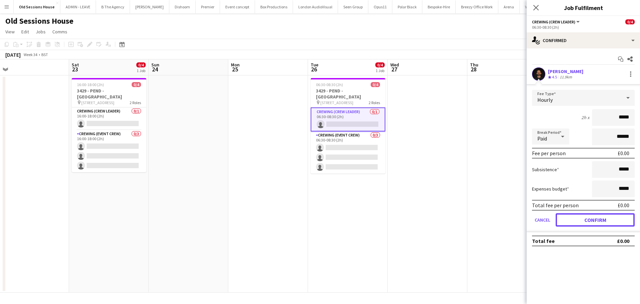
drag, startPoint x: 587, startPoint y: 219, endPoint x: 575, endPoint y: 220, distance: 11.7
click at [512, 219] on button "Confirm" at bounding box center [595, 219] width 79 height 13
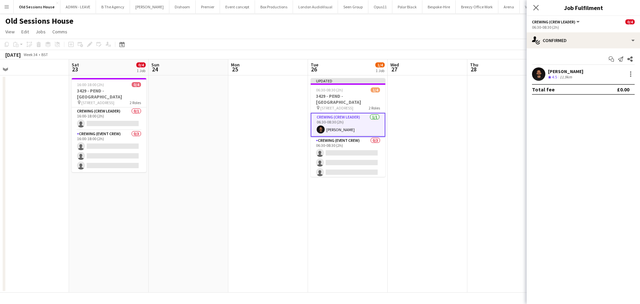
drag, startPoint x: 355, startPoint y: 219, endPoint x: 493, endPoint y: 167, distance: 146.9
click at [356, 219] on app-date-cell "Updated 06:30-08:30 (2h) 1/4 3429 - PEND - Old Sessions House pin Old Sessions …" at bounding box center [348, 183] width 80 height 217
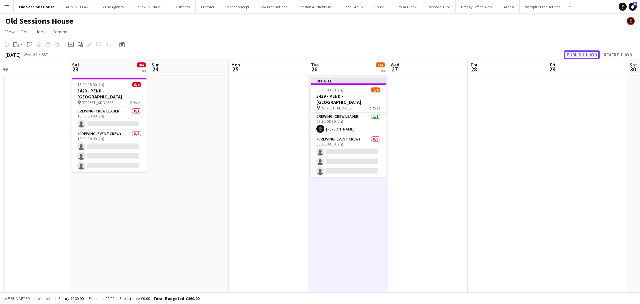
click at [512, 53] on button "Publish 1 job" at bounding box center [582, 54] width 36 height 9
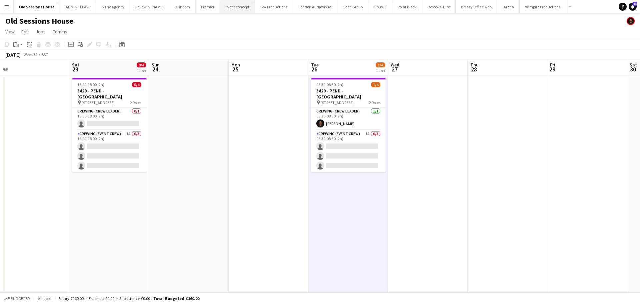
click at [227, 8] on button "Event concept Close" at bounding box center [237, 6] width 35 height 13
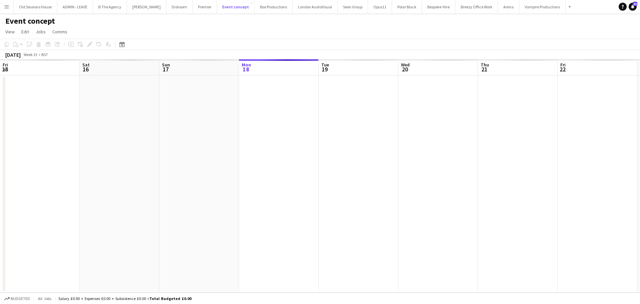
scroll to position [0, 159]
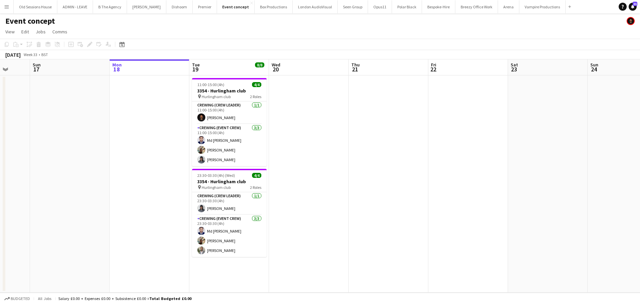
drag, startPoint x: 290, startPoint y: 191, endPoint x: 463, endPoint y: 167, distance: 175.0
click at [468, 167] on app-calendar-viewport "Fri 15 Sat 16 Sun 17 Mon 18 Tue 19 8/8 2 Jobs Wed 20 Thu 21 Fri 22 Sat 23 Sun 2…" at bounding box center [320, 175] width 640 height 233
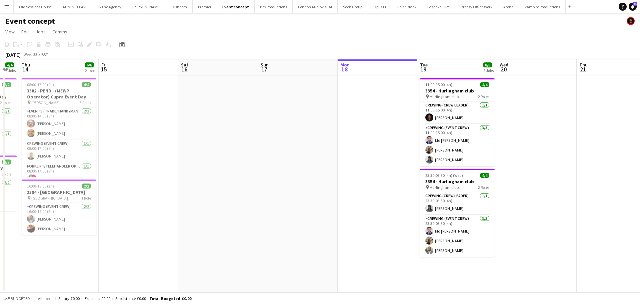
drag, startPoint x: 230, startPoint y: 166, endPoint x: 399, endPoint y: 145, distance: 169.7
click at [409, 143] on app-calendar-viewport "Tue 12 Wed 13 4/4 2 Jobs Thu 14 6/6 2 Jobs Fri 15 Sat 16 Sun 17 Mon 18 Tue 19 8…" at bounding box center [320, 175] width 640 height 233
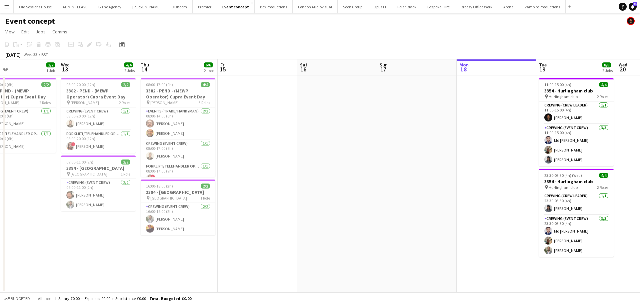
click at [365, 144] on app-calendar-viewport "Sun 10 Mon 11 2/2 1 Job Tue 12 2/2 1 Job Wed 13 4/4 2 Jobs Thu 14 6/6 2 Jobs Fr…" at bounding box center [320, 175] width 640 height 233
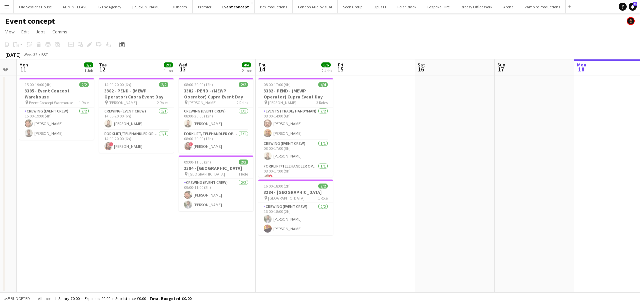
scroll to position [0, 206]
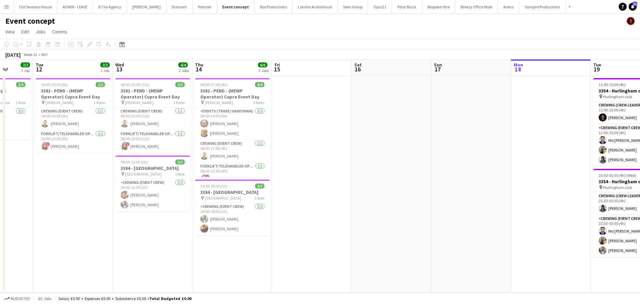
drag, startPoint x: 387, startPoint y: 140, endPoint x: 380, endPoint y: 145, distance: 9.2
click at [404, 137] on app-calendar-viewport "Sat 9 Sun 10 Mon 11 2/2 1 Job Tue 12 2/2 1 Job Wed 13 4/4 2 Jobs Thu 14 6/6 2 J…" at bounding box center [320, 175] width 640 height 233
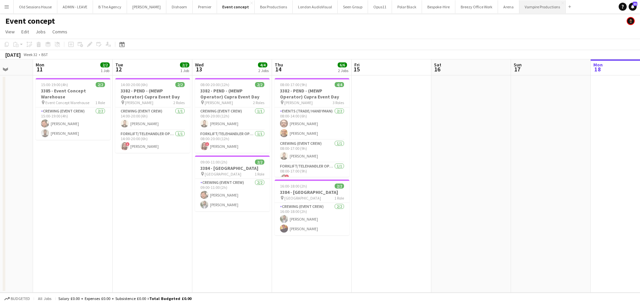
click at [512, 10] on button "Vampire Productions Close" at bounding box center [543, 6] width 46 height 13
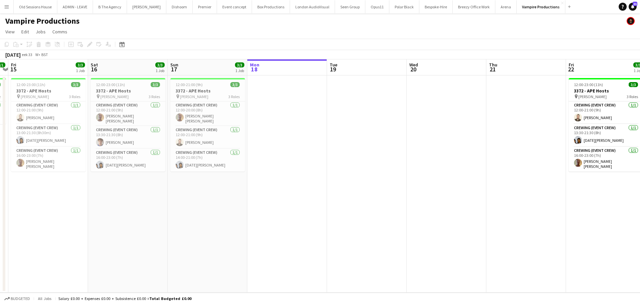
drag, startPoint x: 357, startPoint y: 156, endPoint x: 426, endPoint y: 139, distance: 70.6
click at [512, 132] on app-calendar-viewport "Wed 13 1/1 1 Job Thu 14 1/1 1 Job Fri 15 3/3 1 Job Sat 16 3/3 1 Job Sun 17 3/3 …" at bounding box center [320, 175] width 640 height 233
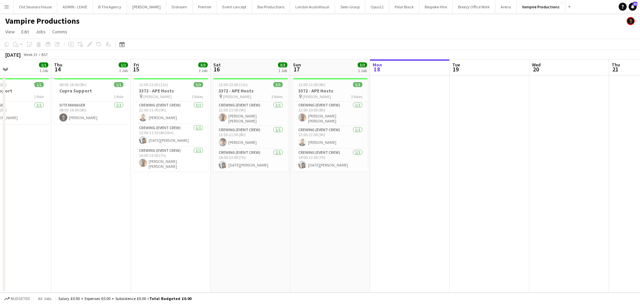
drag, startPoint x: 242, startPoint y: 174, endPoint x: 359, endPoint y: 175, distance: 116.4
click at [361, 163] on app-calendar-viewport "Mon 11 4/4 1 Job Tue 12 1/1 1 Job Wed 13 1/1 1 Job Thu 14 1/1 1 Job Fri 15 3/3 …" at bounding box center [320, 175] width 640 height 233
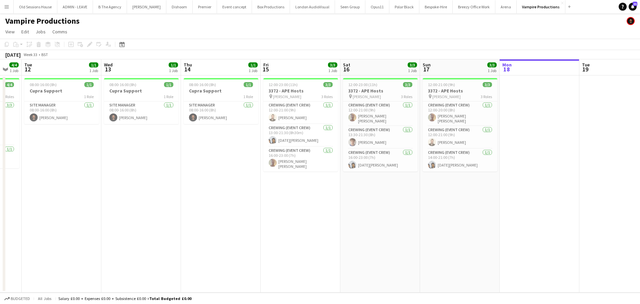
drag, startPoint x: 246, startPoint y: 224, endPoint x: 376, endPoint y: 198, distance: 132.2
click at [376, 198] on app-calendar-viewport "Sun 10 Mon 11 4/4 1 Job Tue 12 1/1 1 Job Wed 13 1/1 1 Job Thu 14 1/1 1 Job Fri …" at bounding box center [320, 175] width 640 height 233
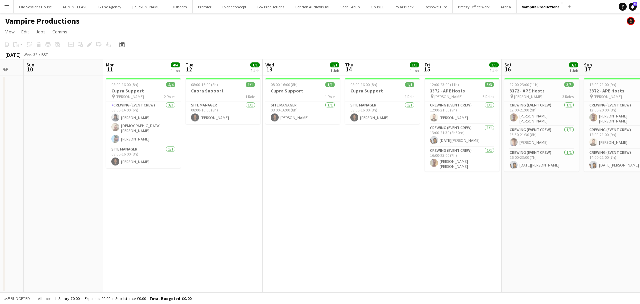
drag, startPoint x: 224, startPoint y: 203, endPoint x: 306, endPoint y: 188, distance: 84.1
click at [306, 188] on app-calendar-viewport "Fri 8 Sat 9 Sun 10 Mon 11 4/4 1 Job Tue 12 1/1 1 Job Wed 13 1/1 1 Job Thu 14 1/…" at bounding box center [320, 175] width 640 height 233
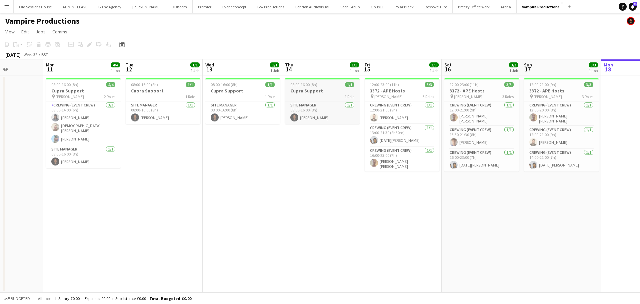
click at [318, 87] on div "08:00-16:00 (8h) 1/1" at bounding box center [322, 84] width 75 height 5
click at [90, 45] on icon at bounding box center [90, 45] width 4 height 4
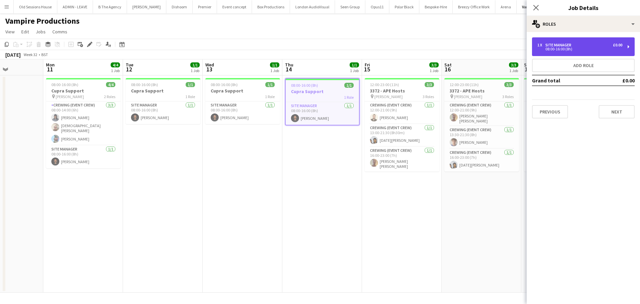
click at [512, 46] on div "Site Manager" at bounding box center [560, 45] width 29 height 5
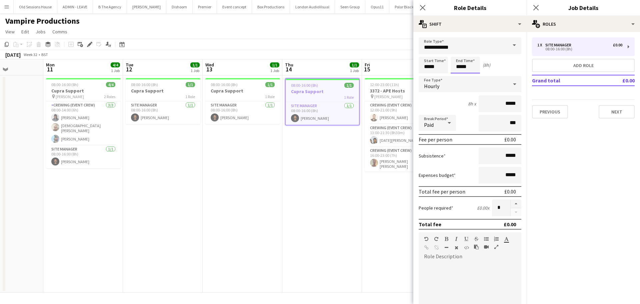
click at [466, 68] on body "Menu Boards Boards Boards All jobs Status Workforce Workforce My Workforce Recr…" at bounding box center [320, 152] width 640 height 304
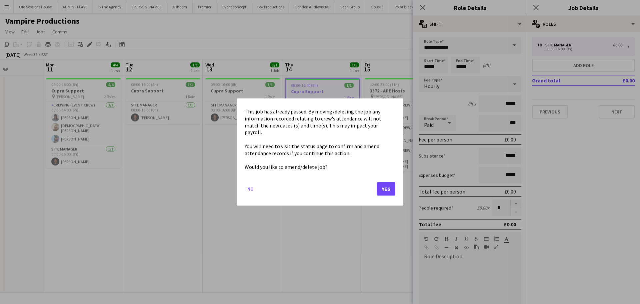
click at [299, 215] on div at bounding box center [320, 152] width 640 height 304
click at [253, 184] on button "No" at bounding box center [251, 188] width 12 height 11
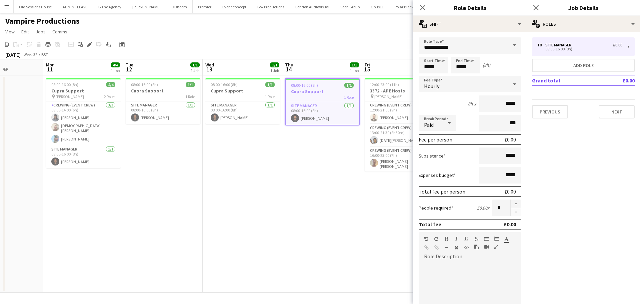
click at [312, 143] on app-date-cell "08:00-16:00 (8h) 1/1 Cupra Support 1 Role Site Manager 1/1 08:00-16:00 (8h) Chr…" at bounding box center [322, 183] width 80 height 217
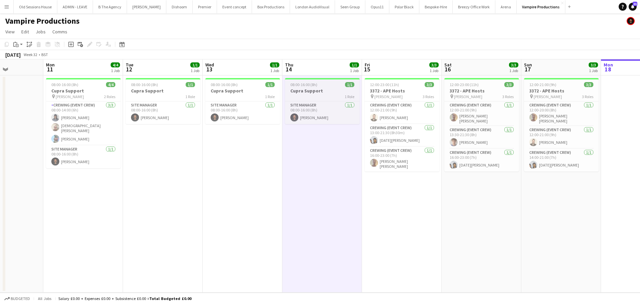
click at [311, 88] on h3 "Cupra Support" at bounding box center [322, 91] width 75 height 6
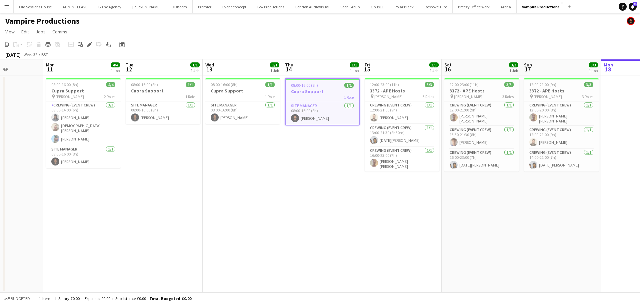
click at [311, 92] on h3 "Cupra Support" at bounding box center [322, 91] width 73 height 6
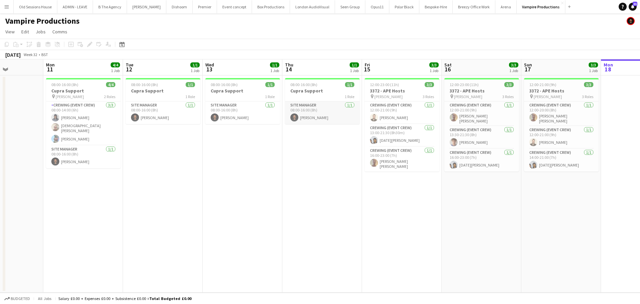
click at [309, 107] on app-card-role "Site Manager 1/1 08:00-16:00 (8h) Christopher Ames" at bounding box center [322, 112] width 75 height 23
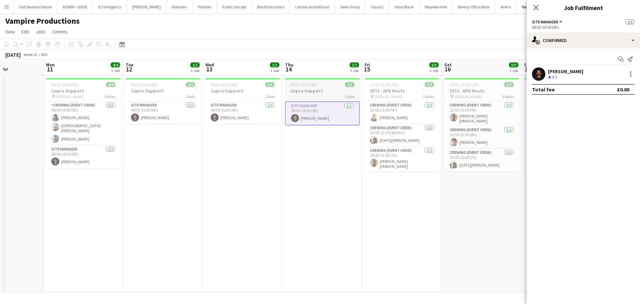
click at [318, 94] on div "1 Role" at bounding box center [322, 96] width 75 height 5
click at [92, 41] on div "Edit" at bounding box center [90, 44] width 8 height 8
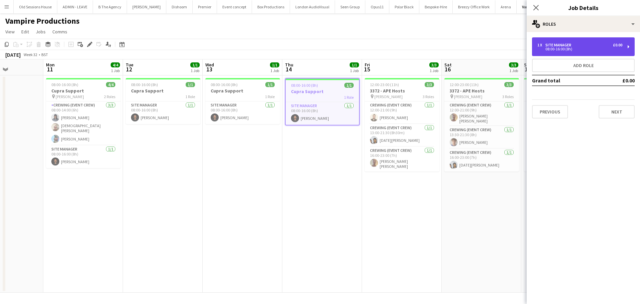
click at [512, 47] on div "1 x Site Manager £0.00 08:00-16:00 (8h)" at bounding box center [580, 47] width 85 height 8
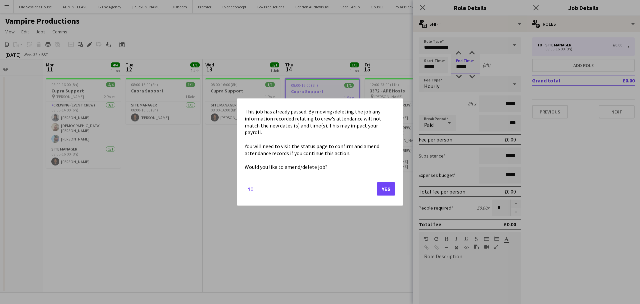
click at [463, 69] on body "Menu Boards Boards Boards All jobs Status Workforce Workforce My Workforce Recr…" at bounding box center [320, 152] width 640 height 304
click at [384, 183] on button "Yes" at bounding box center [386, 188] width 19 height 13
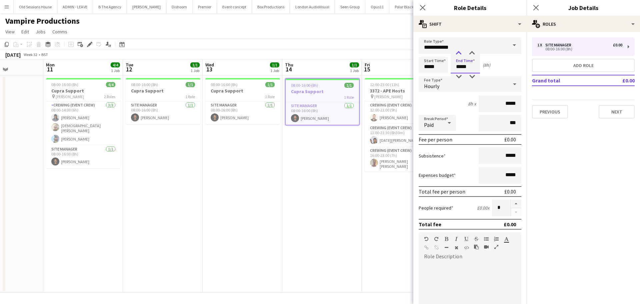
type input "*****"
click at [458, 53] on div at bounding box center [458, 53] width 13 height 7
click at [312, 155] on app-date-cell "08:00-16:00 (8h) 1/1 Cupra Support 1 Role Site Manager 1/1 08:00-16:00 (8h) Chr…" at bounding box center [322, 183] width 80 height 217
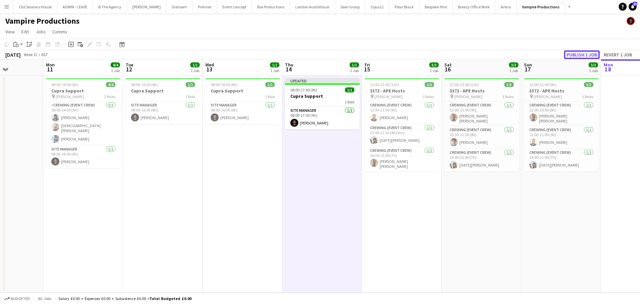
drag, startPoint x: 582, startPoint y: 55, endPoint x: 508, endPoint y: 85, distance: 79.9
click at [512, 55] on button "Publish 1 job" at bounding box center [582, 54] width 36 height 9
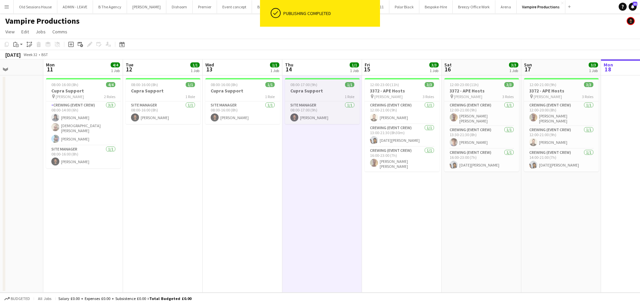
click at [315, 92] on h3 "Cupra Support" at bounding box center [322, 91] width 75 height 6
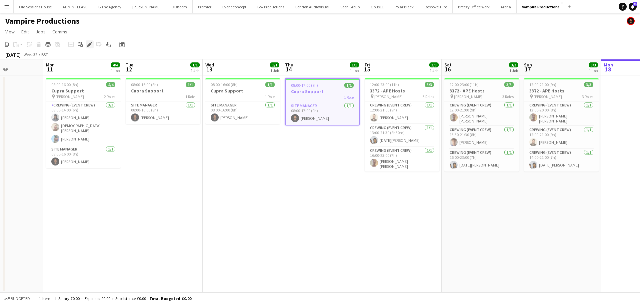
click at [86, 43] on div "Edit" at bounding box center [90, 44] width 8 height 8
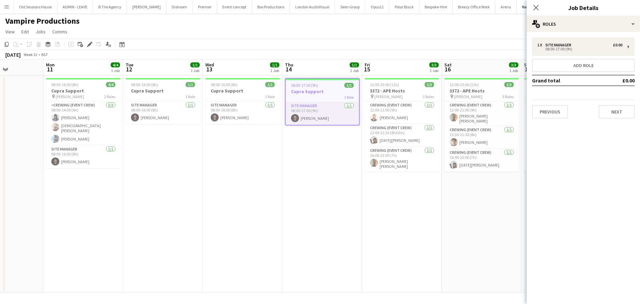
click at [322, 113] on app-card-role "Site Manager 1/1 08:00-17:00 (9h) Christopher Ames" at bounding box center [322, 113] width 73 height 23
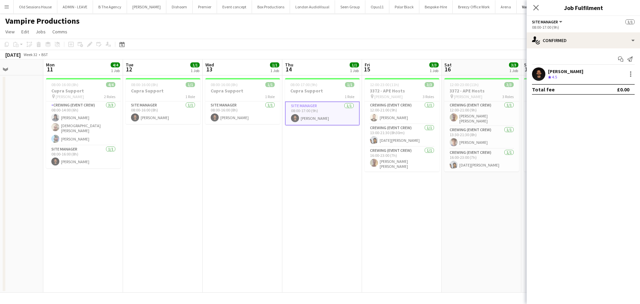
click at [512, 68] on div "[PERSON_NAME]" at bounding box center [565, 71] width 35 height 6
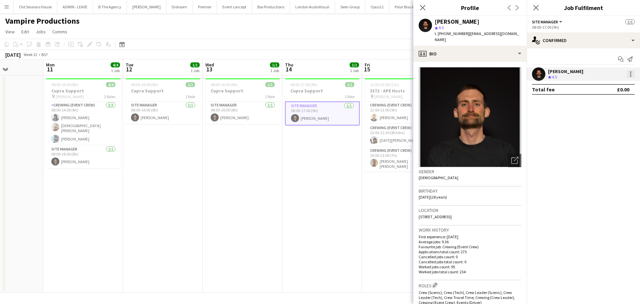
click at [512, 74] on div at bounding box center [631, 74] width 8 height 8
click at [512, 87] on span "Edit fee" at bounding box center [597, 86] width 18 height 6
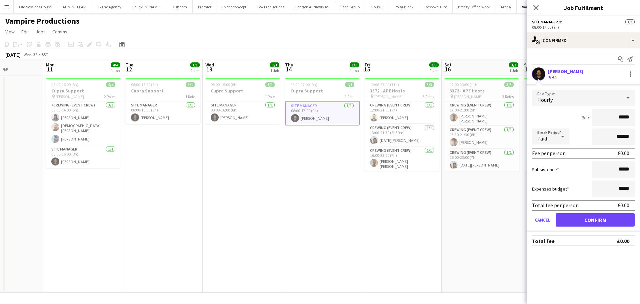
click at [253, 200] on app-date-cell "08:00-16:00 (8h) 1/1 Cupra Support 1 Role Site Manager 1/1 08:00-16:00 (8h) Chr…" at bounding box center [243, 183] width 80 height 217
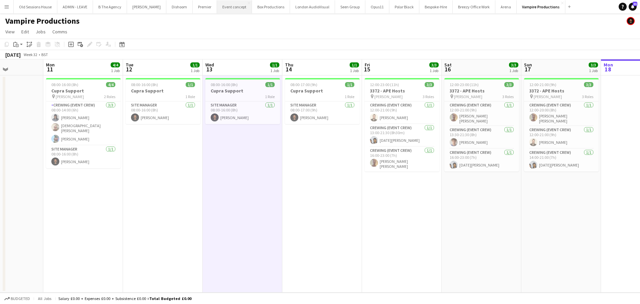
click at [231, 8] on button "Event concept Close" at bounding box center [234, 6] width 35 height 13
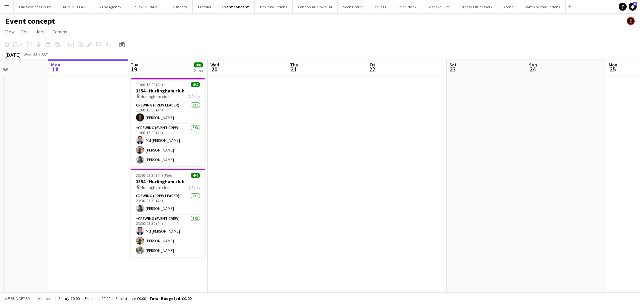
drag, startPoint x: 114, startPoint y: 161, endPoint x: 335, endPoint y: 130, distance: 223.6
click at [342, 130] on app-calendar-viewport "Fri 15 Sat 16 Sun 17 Mon 18 Tue 19 8/8 2 Jobs Wed 20 Thu 21 Fri 22 Sat 23 Sun 2…" at bounding box center [320, 175] width 640 height 233
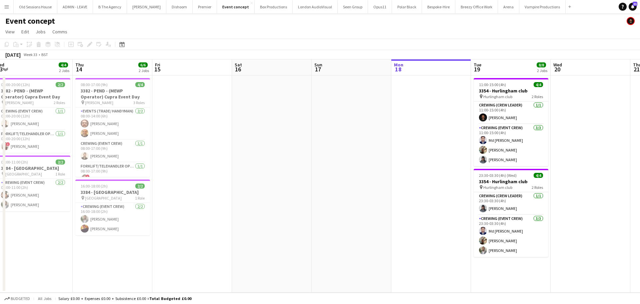
drag, startPoint x: 322, startPoint y: 127, endPoint x: 403, endPoint y: 126, distance: 80.4
click at [404, 126] on app-calendar-viewport "Mon 11 Tue 12 2/2 1 Job Wed 13 4/4 2 Jobs Thu 14 6/6 2 Jobs Fri 15 Sat 16 Sun 1…" at bounding box center [320, 175] width 640 height 233
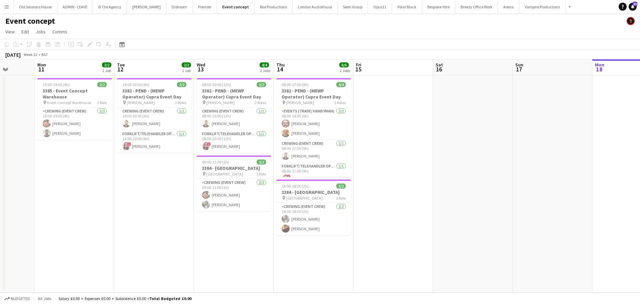
scroll to position [0, 174]
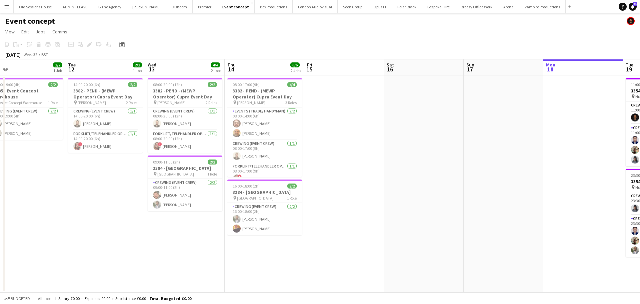
drag, startPoint x: 342, startPoint y: 131, endPoint x: 488, endPoint y: 131, distance: 145.4
click at [488, 131] on app-calendar-viewport "Sat 9 Sun 10 Mon 11 2/2 1 Job Tue 12 2/2 1 Job Wed 13 4/4 2 Jobs Thu 14 6/6 2 J…" at bounding box center [320, 175] width 640 height 233
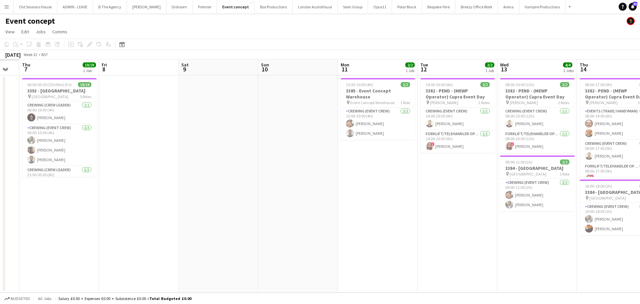
drag, startPoint x: 370, startPoint y: 161, endPoint x: 270, endPoint y: 170, distance: 100.5
click at [431, 148] on app-calendar-viewport "Tue 5 Wed 6 Thu 7 19/19 1 Job Fri 8 Sat 9 Sun 10 Mon 11 2/2 1 Job Tue 12 2/2 1 …" at bounding box center [320, 175] width 640 height 233
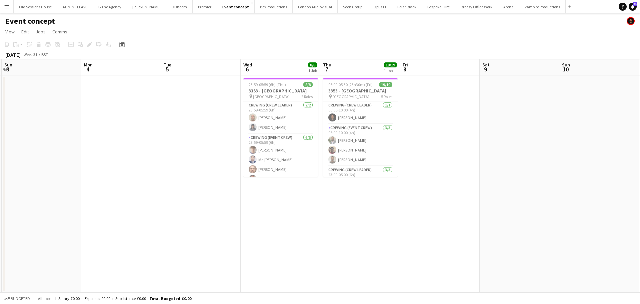
drag, startPoint x: 301, startPoint y: 162, endPoint x: 443, endPoint y: 160, distance: 142.4
click at [443, 160] on app-calendar-viewport "Fri 1 Sat 2 Sun 3 Mon 4 Tue 5 Wed 6 8/8 1 Job Thu 7 19/19 1 Job Fri 8 Sat 9 Sun…" at bounding box center [320, 175] width 640 height 233
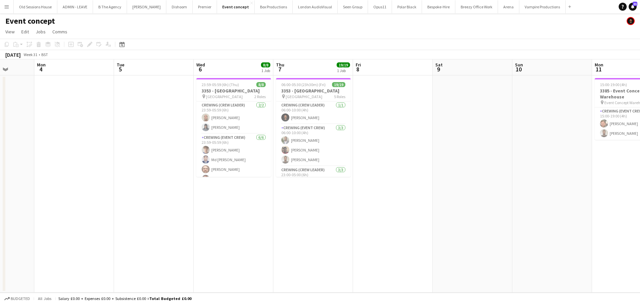
scroll to position [0, 208]
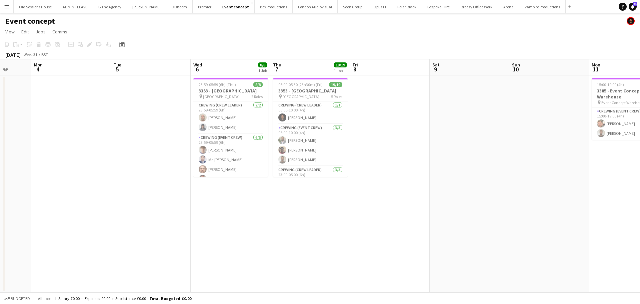
drag, startPoint x: 456, startPoint y: 144, endPoint x: 406, endPoint y: 152, distance: 50.7
click at [406, 152] on app-calendar-viewport "Fri 1 Sat 2 Sun 3 Mon 4 Tue 5 Wed 6 8/8 1 Job Thu 7 19/19 1 Job Fri 8 Sat 9 Sun…" at bounding box center [320, 175] width 640 height 233
click at [199, 7] on button "Premier Close" at bounding box center [205, 6] width 24 height 13
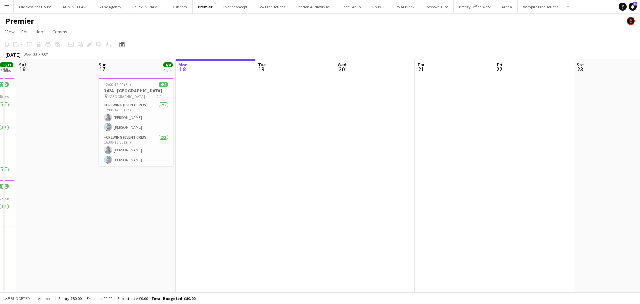
drag, startPoint x: 340, startPoint y: 163, endPoint x: 367, endPoint y: 171, distance: 27.9
click at [406, 161] on app-calendar-viewport "Wed 13 Thu 14 Fri 15 11/11 2 Jobs Sat 16 Sun 17 4/4 1 Job Mon 18 Tue 19 Wed 20 …" at bounding box center [320, 175] width 640 height 233
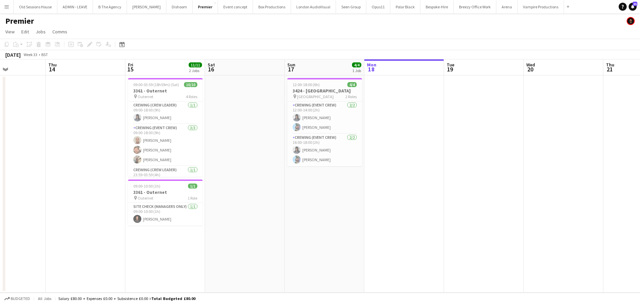
drag, startPoint x: 290, startPoint y: 191, endPoint x: 306, endPoint y: 188, distance: 16.9
click at [314, 189] on app-calendar-viewport "Mon 11 2/2 1 Job Tue 12 Wed 13 Thu 14 Fri 15 11/11 2 Jobs Sat 16 Sun 17 4/4 1 J…" at bounding box center [320, 175] width 640 height 233
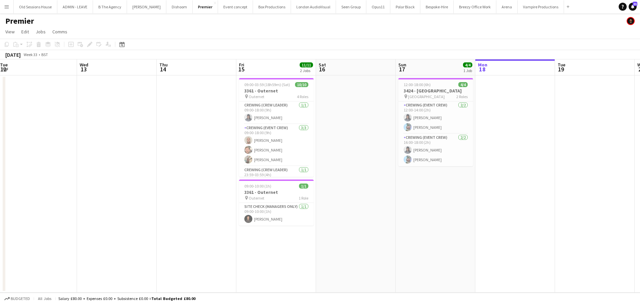
drag, startPoint x: 282, startPoint y: 188, endPoint x: 371, endPoint y: 177, distance: 89.7
click at [370, 177] on app-calendar-viewport "Sun 10 Mon 11 2/2 1 Job Tue 12 Wed 13 Thu 14 Fri 15 11/11 2 Jobs Sat 16 Sun 17 …" at bounding box center [320, 175] width 640 height 233
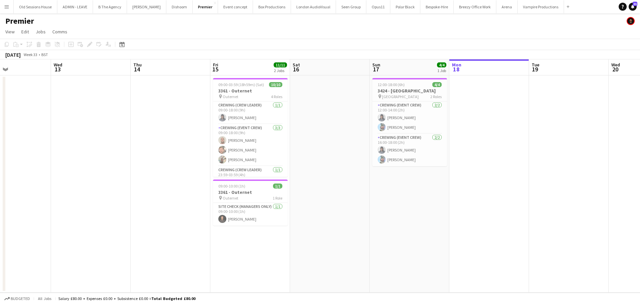
scroll to position [0, 216]
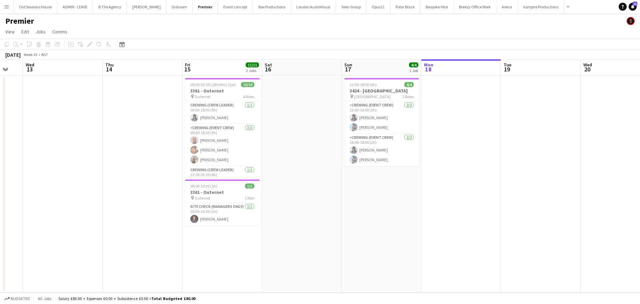
drag, startPoint x: 140, startPoint y: 162, endPoint x: 119, endPoint y: 162, distance: 20.7
click at [119, 162] on app-calendar-viewport "Sun 10 Mon 11 2/2 1 Job Tue 12 Wed 13 Thu 14 Fri 15 11/11 2 Jobs Sat 16 Sun 17 …" at bounding box center [320, 175] width 640 height 233
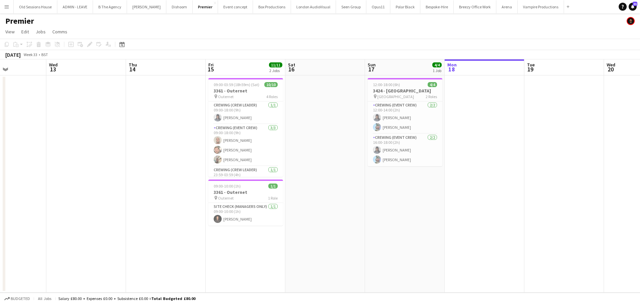
drag, startPoint x: 120, startPoint y: 151, endPoint x: 141, endPoint y: 149, distance: 21.1
click at [141, 149] on app-calendar-viewport "Sun 10 Mon 11 2/2 1 Job Tue 12 Wed 13 Thu 14 Fri 15 11/11 2 Jobs Sat 16 Sun 17 …" at bounding box center [320, 175] width 640 height 233
click at [45, 7] on button "Old Sessions House Close" at bounding box center [36, 6] width 44 height 13
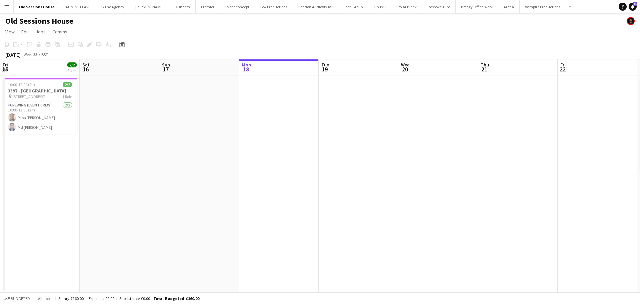
click at [224, 171] on app-calendar-viewport "Wed 13 Thu 14 Fri 15 2/2 1 Job Sat 16 Sun 17 Mon 18 Tue 19 Wed 20 Thu 21 Fri 22…" at bounding box center [320, 175] width 640 height 233
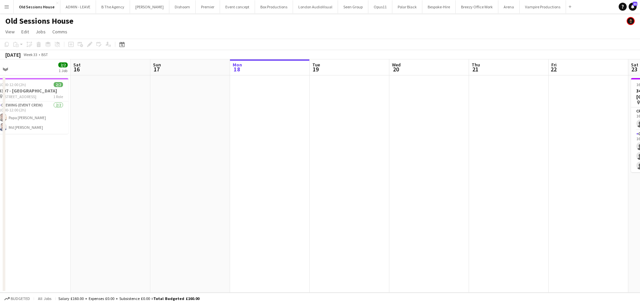
drag, startPoint x: 175, startPoint y: 170, endPoint x: 307, endPoint y: 170, distance: 132.4
click at [307, 170] on app-calendar-viewport "Wed 13 Thu 14 Fri 15 2/2 1 Job Sat 16 Sun 17 Mon 18 Tue 19 Wed 20 Thu 21 Fri 22…" at bounding box center [320, 175] width 640 height 233
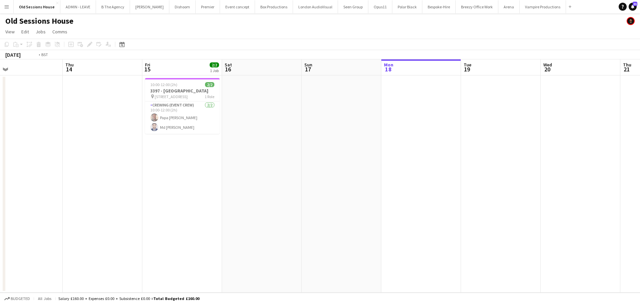
drag, startPoint x: 136, startPoint y: 169, endPoint x: 361, endPoint y: 169, distance: 225.4
click at [361, 169] on app-calendar-viewport "Mon 11 4/4 1 Job Tue 12 Wed 13 Thu 14 Fri 15 2/2 1 Job Sat 16 Sun 17 Mon 18 Tue…" at bounding box center [320, 175] width 640 height 233
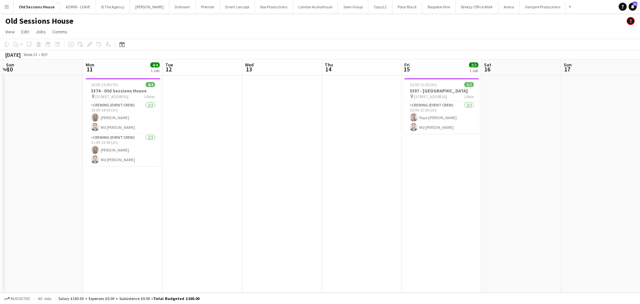
click at [255, 168] on app-calendar-viewport "Fri 8 2/2 1 Job Sat 9 Sun 10 Mon 11 4/4 1 Job Tue 12 Wed 13 Thu 14 Fri 15 2/2 1…" at bounding box center [320, 175] width 640 height 233
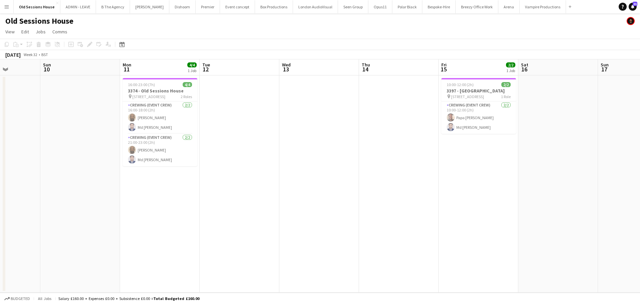
drag, startPoint x: 205, startPoint y: 187, endPoint x: 242, endPoint y: 181, distance: 37.5
click at [243, 183] on app-calendar-viewport "Thu 7 Fri 8 2/2 1 Job Sat 9 Sun 10 Mon 11 4/4 1 Job Tue 12 Wed 13 Thu 14 Fri 15…" at bounding box center [320, 175] width 640 height 233
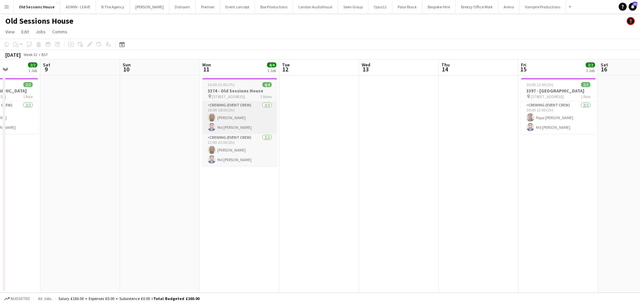
scroll to position [0, 197]
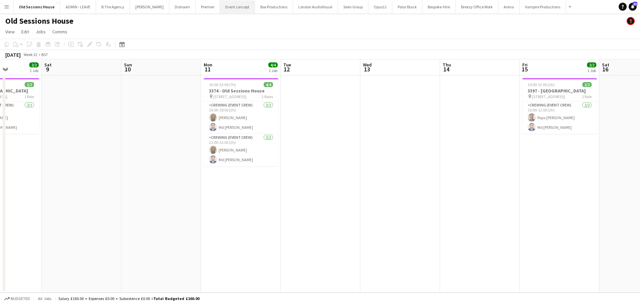
click at [229, 5] on button "Event concept Close" at bounding box center [237, 6] width 35 height 13
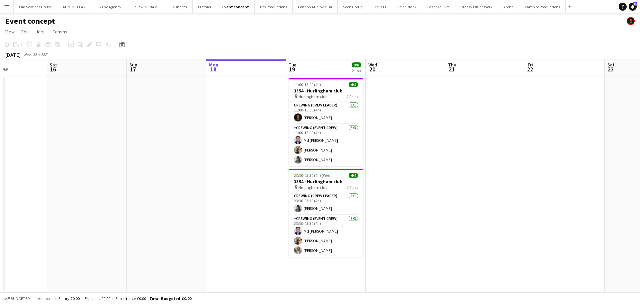
drag, startPoint x: 109, startPoint y: 185, endPoint x: 340, endPoint y: 169, distance: 231.9
click at [354, 169] on app-calendar-viewport "Thu 14 6/6 2 Jobs Fri 15 Sat 16 Sun 17 Mon 18 Tue 19 8/8 2 Jobs Wed 20 Thu 21 F…" at bounding box center [320, 175] width 640 height 233
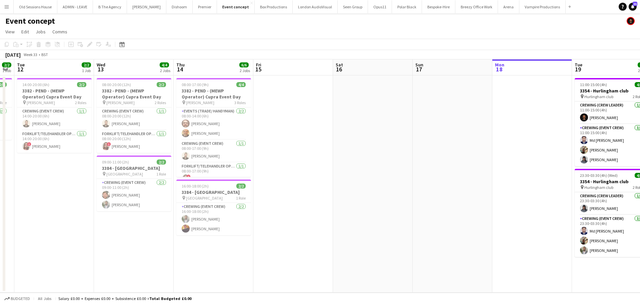
drag, startPoint x: 133, startPoint y: 208, endPoint x: 298, endPoint y: 201, distance: 164.9
click at [298, 201] on app-calendar-viewport "Sun 10 Mon 11 2/2 1 Job Tue 12 2/2 1 Job Wed 13 4/4 2 Jobs Thu 14 6/6 2 Jobs Fr…" at bounding box center [320, 175] width 640 height 233
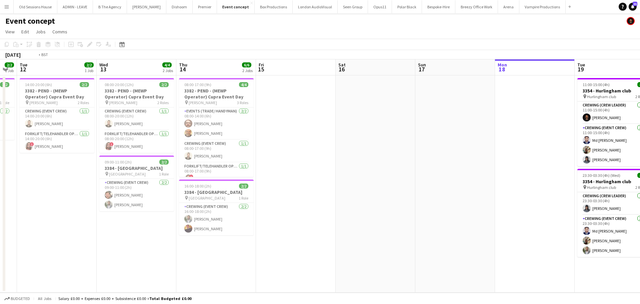
drag, startPoint x: 290, startPoint y: 186, endPoint x: 427, endPoint y: 169, distance: 138.4
click at [454, 169] on app-calendar-viewport "Sun 10 Mon 11 2/2 1 Job Tue 12 2/2 1 Job Wed 13 4/4 2 Jobs Thu 14 6/6 2 Jobs Fr…" at bounding box center [320, 175] width 640 height 233
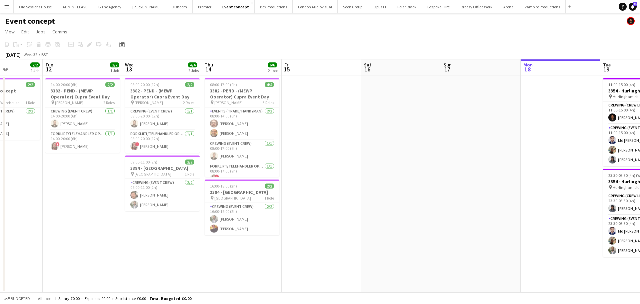
scroll to position [0, 233]
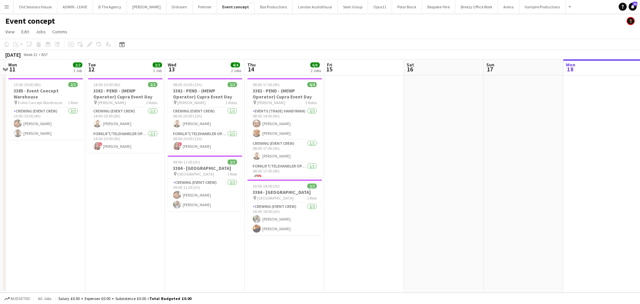
drag, startPoint x: 239, startPoint y: 205, endPoint x: 137, endPoint y: 205, distance: 102.7
click at [137, 205] on app-calendar-viewport "Fri 8 Sat 9 Sun 10 Mon 11 2/2 1 Job Tue 12 2/2 1 Job Wed 13 4/4 2 Jobs Thu 14 6…" at bounding box center [320, 175] width 640 height 233
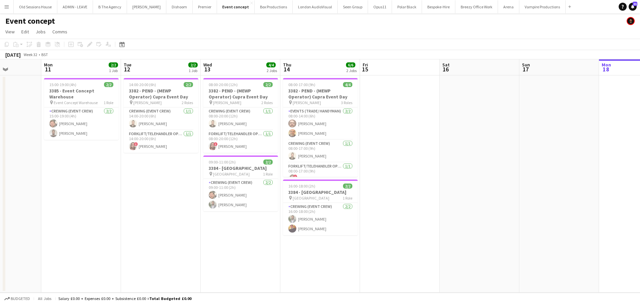
scroll to position [0, 163]
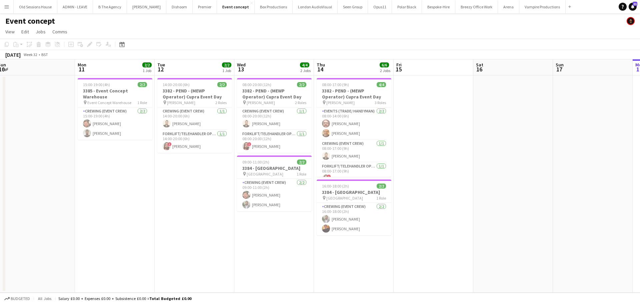
drag, startPoint x: 111, startPoint y: 183, endPoint x: 181, endPoint y: 171, distance: 71.1
click at [181, 172] on app-calendar-viewport "Fri 8 Sat 9 Sun 10 Mon 11 2/2 1 Job Tue 12 2/2 1 Job Wed 13 4/4 2 Jobs Thu 14 6…" at bounding box center [320, 175] width 640 height 233
drag, startPoint x: 168, startPoint y: 163, endPoint x: 193, endPoint y: 159, distance: 25.4
click at [194, 160] on app-calendar-viewport "Fri 8 Sat 9 Sun 10 Mon 11 2/2 1 Job Tue 12 2/2 1 Job Wed 13 4/4 2 Jobs Thu 14 6…" at bounding box center [320, 175] width 640 height 233
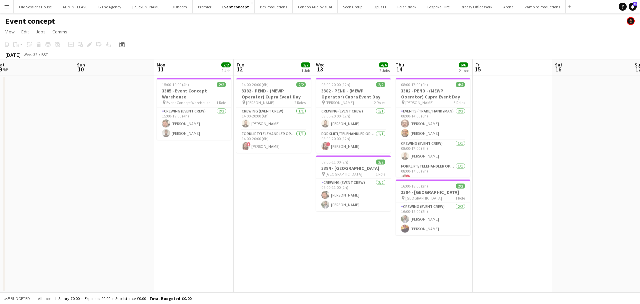
scroll to position [0, 164]
click at [44, 9] on button "Old Sessions House Close" at bounding box center [36, 6] width 44 height 13
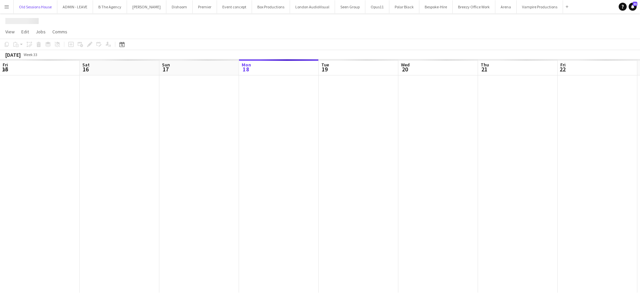
scroll to position [0, 159]
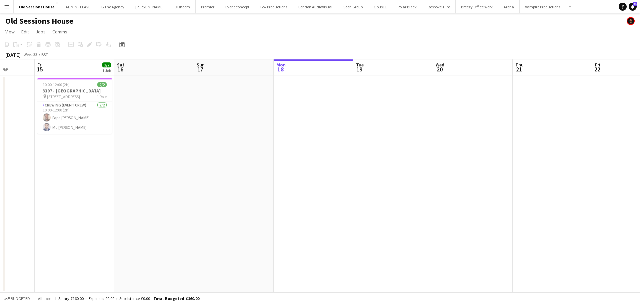
drag, startPoint x: 129, startPoint y: 144, endPoint x: 281, endPoint y: 143, distance: 152.4
click at [323, 135] on app-calendar-viewport "Tue 12 Wed 13 Thu 14 Fri 15 2/2 1 Job Sat 16 Sun 17 Mon 18 Tue 19 Wed 20 Thu 21…" at bounding box center [320, 175] width 640 height 233
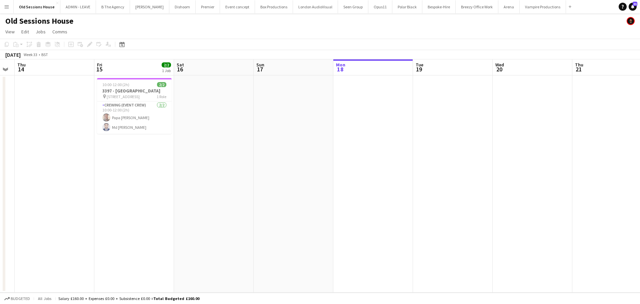
drag, startPoint x: 155, startPoint y: 170, endPoint x: 314, endPoint y: 150, distance: 159.9
click at [314, 150] on app-calendar-viewport "Tue 12 Wed 13 Thu 14 Fri 15 2/2 1 Job Sat 16 Sun 17 Mon 18 Tue 19 Wed 20 Thu 21…" at bounding box center [320, 175] width 640 height 233
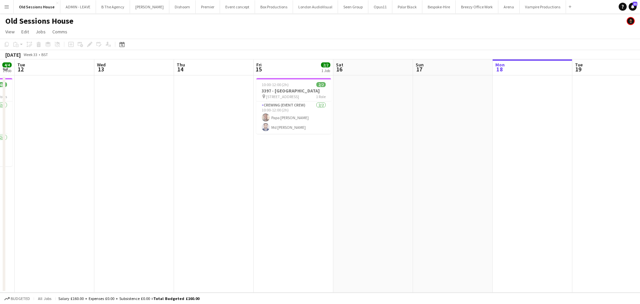
scroll to position [0, 205]
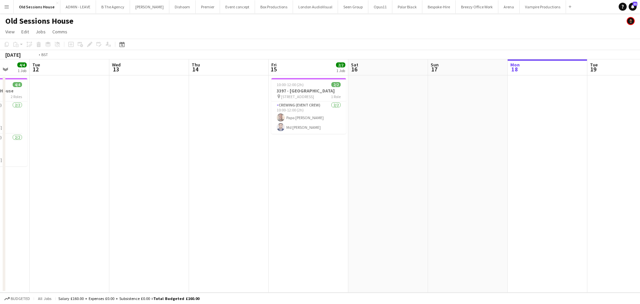
drag, startPoint x: 129, startPoint y: 187, endPoint x: 301, endPoint y: 172, distance: 173.0
click at [301, 172] on app-calendar-viewport "Sun 10 Mon 11 4/4 1 Job Tue 12 Wed 13 Thu 14 Fri 15 2/2 1 Job Sat 16 Sun 17 Mon…" at bounding box center [320, 175] width 640 height 233
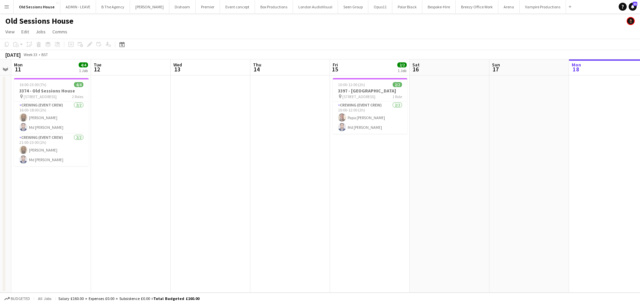
scroll to position [0, 203]
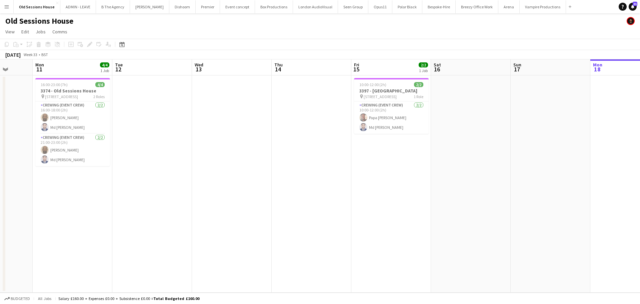
drag, startPoint x: 250, startPoint y: 174, endPoint x: 134, endPoint y: 174, distance: 116.0
click at [135, 175] on app-calendar-viewport "Fri 8 2/2 1 Job Sat 9 Sun 10 Mon 11 4/4 1 Job Tue 12 Wed 13 Thu 14 Fri 15 2/2 1…" at bounding box center [320, 175] width 640 height 233
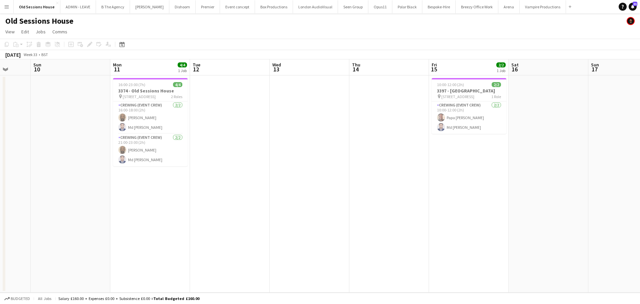
drag, startPoint x: 155, startPoint y: 157, endPoint x: 309, endPoint y: 146, distance: 154.5
click at [309, 146] on app-calendar-viewport "Thu 7 Fri 8 2/2 1 Job Sat 9 Sun 10 Mon 11 4/4 1 Job Tue 12 Wed 13 Thu 14 Fri 15…" at bounding box center [320, 175] width 640 height 233
click at [200, 10] on button "Premier Close" at bounding box center [208, 6] width 24 height 13
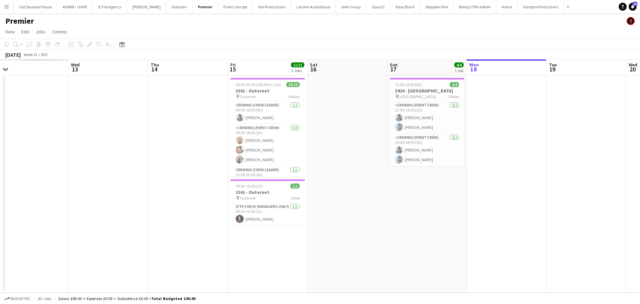
drag, startPoint x: 554, startPoint y: 171, endPoint x: 382, endPoint y: 203, distance: 174.9
click at [512, 172] on app-calendar-viewport "Mon 11 Tue 12 Wed 13 Thu 14 Fri 15 11/11 2 Jobs Sat 16 Sun 17 4/4 1 Job Mon 18 …" at bounding box center [320, 175] width 640 height 233
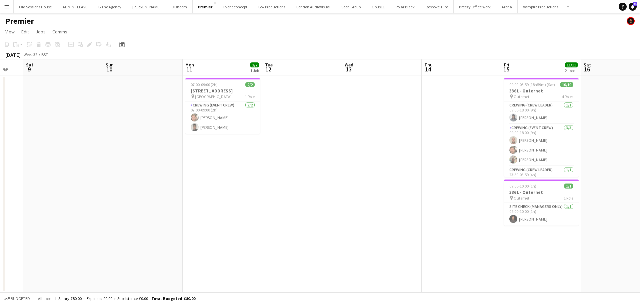
scroll to position [0, 142]
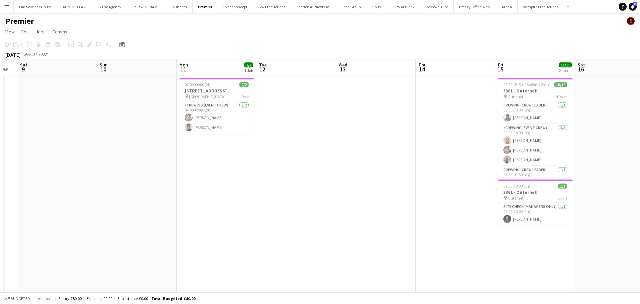
drag, startPoint x: 240, startPoint y: 204, endPoint x: 472, endPoint y: 168, distance: 234.8
click at [472, 168] on app-calendar-viewport "Thu 7 Fri 8 Sat 9 Sun 10 Mon 11 2/2 1 Job Tue 12 Wed 13 Thu 14 Fri 15 11/11 2 J…" at bounding box center [320, 175] width 640 height 233
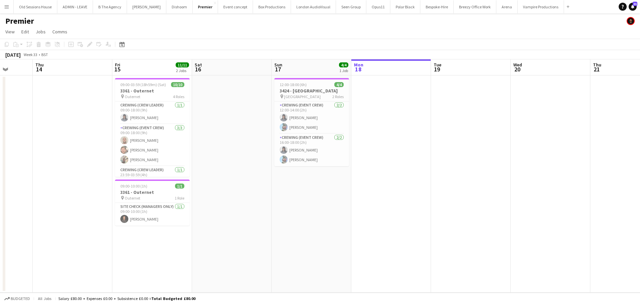
drag, startPoint x: 403, startPoint y: 156, endPoint x: 99, endPoint y: 151, distance: 303.5
click at [99, 151] on app-calendar-viewport "Sun 10 Mon 11 2/2 1 Job Tue 12 Wed 13 Thu 14 Fri 15 11/11 2 Jobs Sat 16 Sun 17 …" at bounding box center [320, 175] width 640 height 233
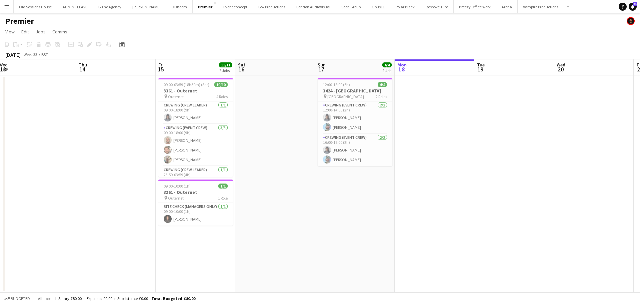
scroll to position [0, 213]
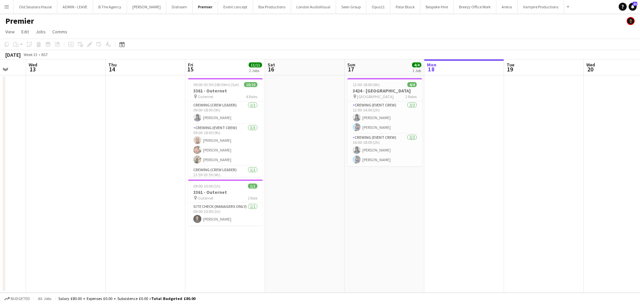
drag, startPoint x: 323, startPoint y: 146, endPoint x: 157, endPoint y: 145, distance: 166.1
click at [157, 145] on app-calendar-viewport "Sun 10 Mon 11 2/2 1 Job Tue 12 Wed 13 Thu 14 Fri 15 11/11 2 Jobs Sat 16 Sun 17 …" at bounding box center [320, 175] width 640 height 233
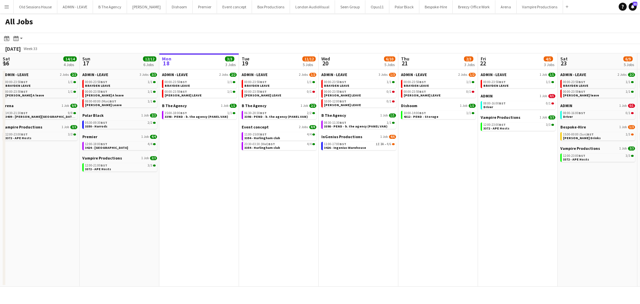
scroll to position [0, 190]
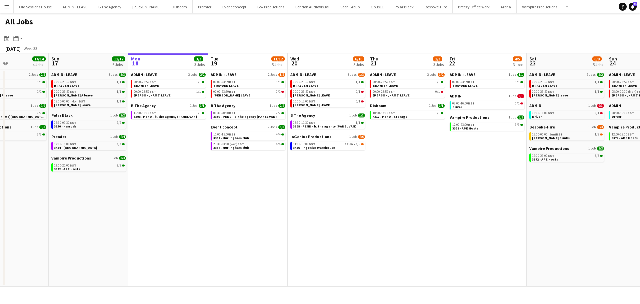
drag, startPoint x: 127, startPoint y: 150, endPoint x: 176, endPoint y: 143, distance: 49.2
click at [176, 143] on app-calendar-viewport "Thu 14 8/8 4 Jobs Fri 15 31/31 9 Jobs Sat 16 14/14 4 Jobs Sun 17 12/12 6 Jobs M…" at bounding box center [320, 169] width 640 height 233
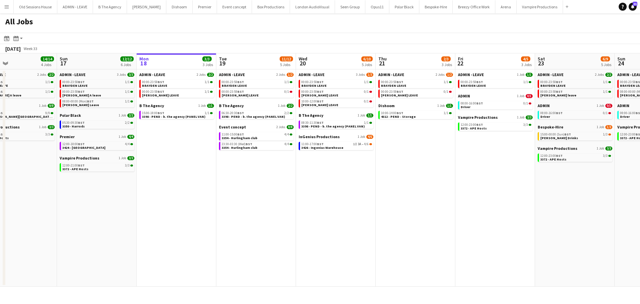
scroll to position [0, 179]
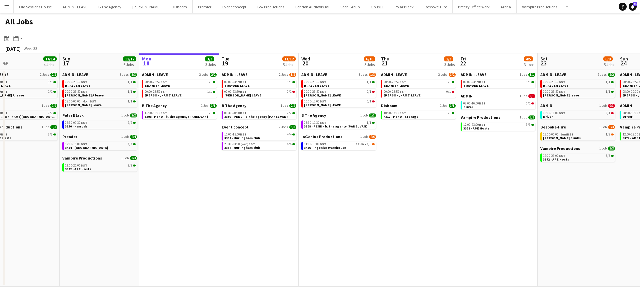
drag, startPoint x: 198, startPoint y: 161, endPoint x: 209, endPoint y: 158, distance: 11.4
click at [209, 158] on app-calendar-viewport "Thu 14 8/8 4 Jobs Fri 15 31/31 9 Jobs Sat 16 14/14 4 Jobs Sun 17 12/12 6 Jobs M…" at bounding box center [320, 169] width 640 height 233
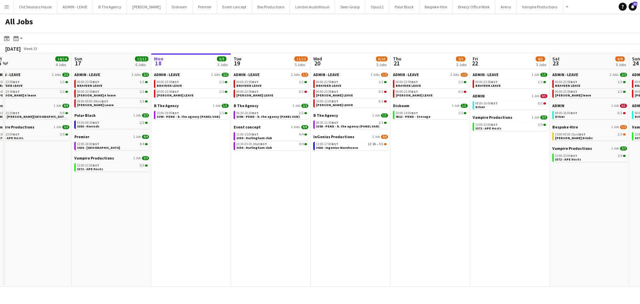
drag, startPoint x: 219, startPoint y: 152, endPoint x: 236, endPoint y: 160, distance: 19.4
click at [234, 152] on app-calendar-viewport "Thu 14 8/8 4 Jobs Fri 15 31/31 9 Jobs Sat 16 14/14 4 Jobs Sun 17 12/12 6 Jobs M…" at bounding box center [320, 169] width 640 height 233
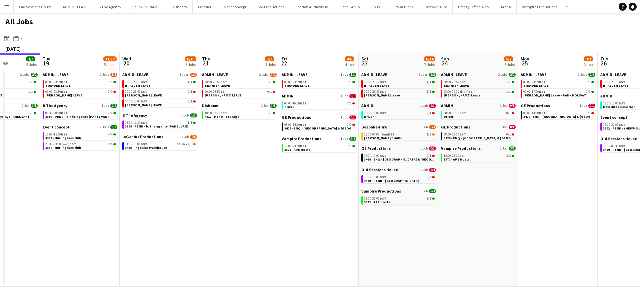
drag, startPoint x: 426, startPoint y: 215, endPoint x: 338, endPoint y: 214, distance: 88.7
click at [338, 215] on app-calendar-viewport "Fri 15 31/31 9 Jobs Sat 16 14/14 4 Jobs Sun 17 12/12 6 Jobs Mon 18 3/3 3 Jobs T…" at bounding box center [320, 169] width 640 height 233
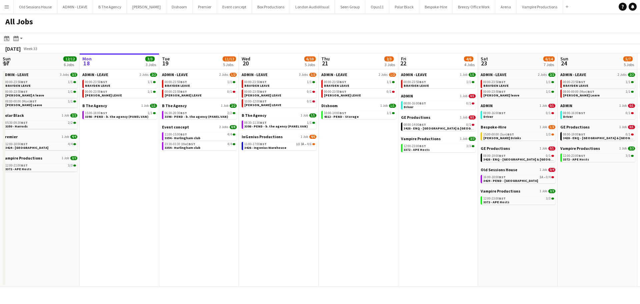
click at [6, 3] on button "Menu" at bounding box center [6, 6] width 13 height 13
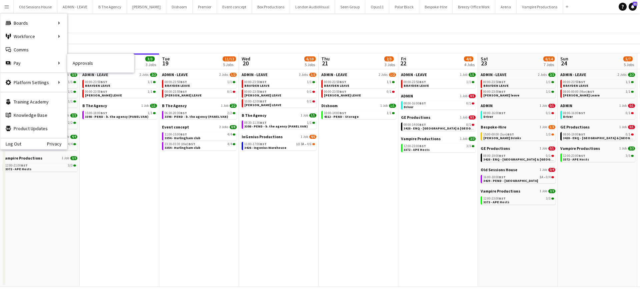
drag, startPoint x: 73, startPoint y: 63, endPoint x: 196, endPoint y: 111, distance: 132.2
click at [73, 62] on link "Approvals" at bounding box center [100, 62] width 67 height 13
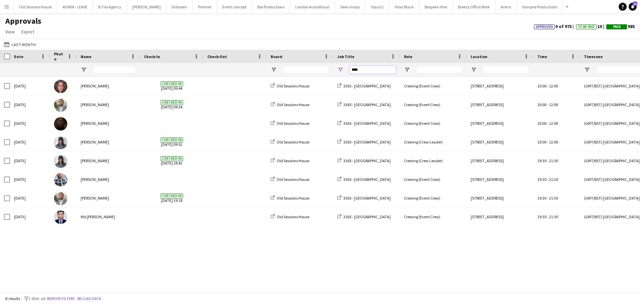
click at [365, 70] on input "****" at bounding box center [372, 70] width 47 height 8
type input "*****"
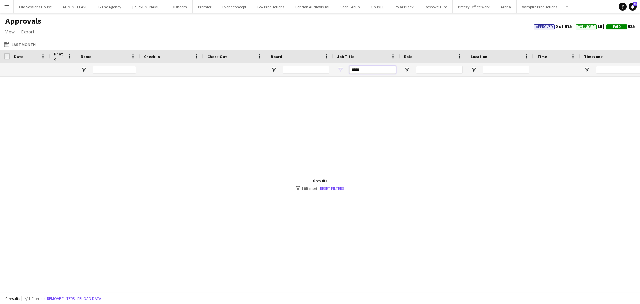
click at [375, 69] on input "*****" at bounding box center [372, 70] width 47 height 8
type input "*"
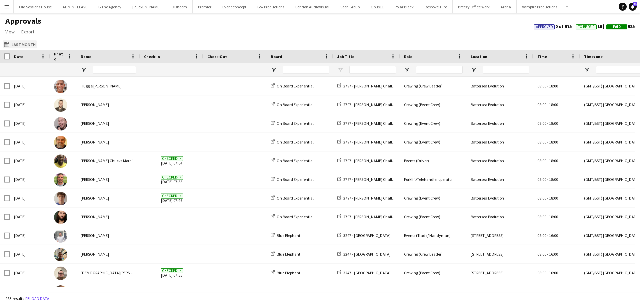
click at [12, 42] on button "Last Month Last Month" at bounding box center [20, 44] width 34 height 8
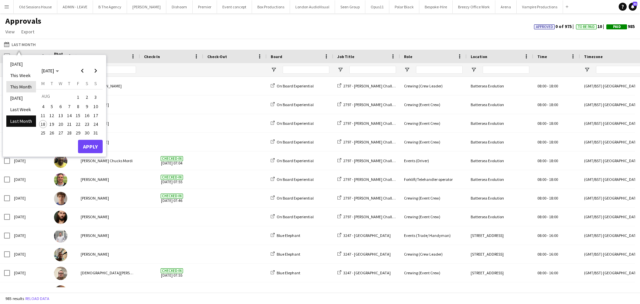
click at [22, 89] on li "This Month" at bounding box center [21, 86] width 30 height 11
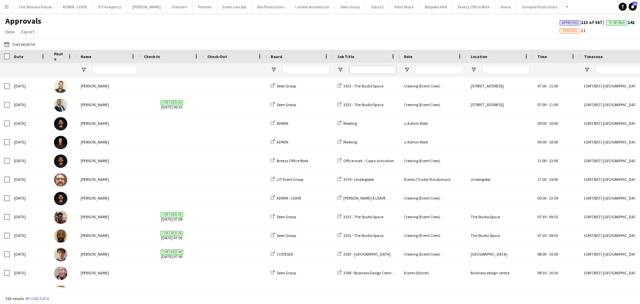
click at [362, 69] on input "Job Title Filter Input" at bounding box center [372, 70] width 47 height 8
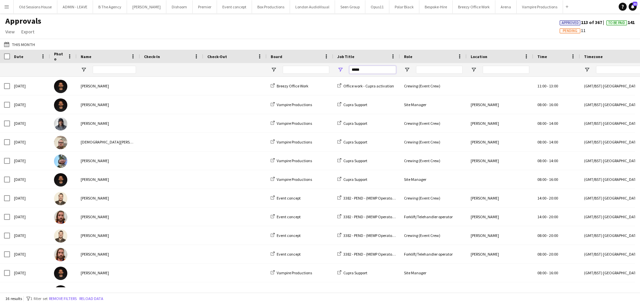
type input "*****"
click at [113, 74] on div at bounding box center [114, 69] width 43 height 13
click at [113, 73] on input "Name Filter Input" at bounding box center [114, 70] width 43 height 8
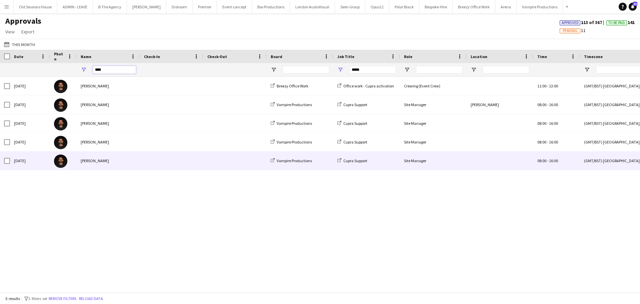
type input "****"
click at [553, 161] on span "16:00" at bounding box center [553, 160] width 9 height 5
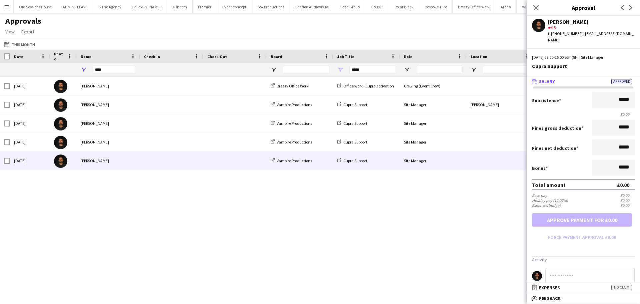
click at [582, 54] on div "Thu, 14 Aug 2025 | 08:00-16:00 BST (8h) | Site Manager" at bounding box center [583, 57] width 103 height 6
click at [577, 29] on div "star 4.5" at bounding box center [591, 28] width 87 height 6
click at [540, 9] on app-icon "Close pop-in" at bounding box center [537, 8] width 10 height 10
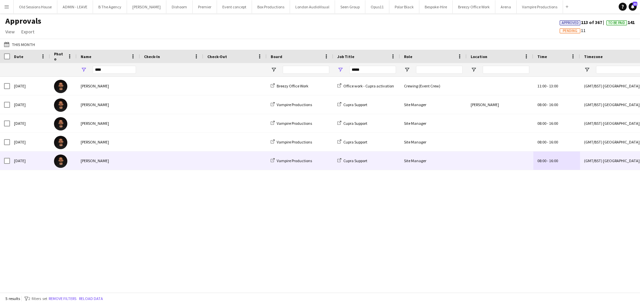
click at [556, 163] on div "08:00 - 16:00" at bounding box center [557, 160] width 47 height 18
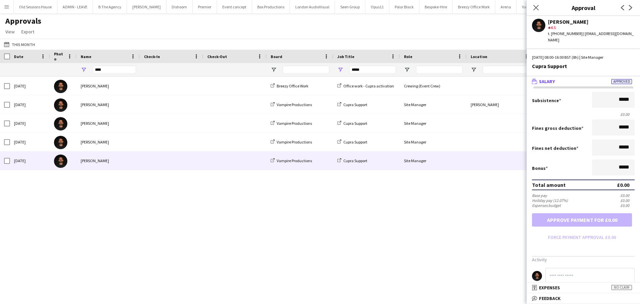
click at [585, 268] on input at bounding box center [590, 276] width 89 height 16
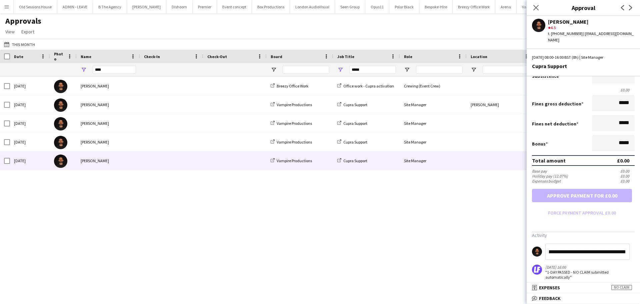
scroll to position [25, 0]
type input "**********"
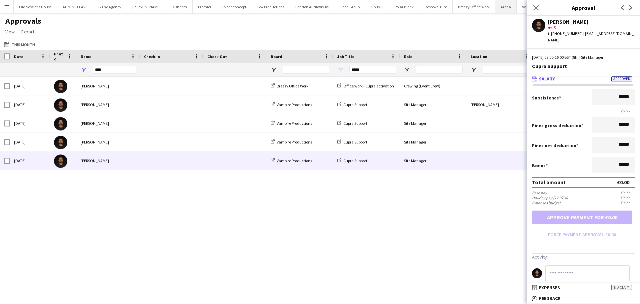
scroll to position [0, 0]
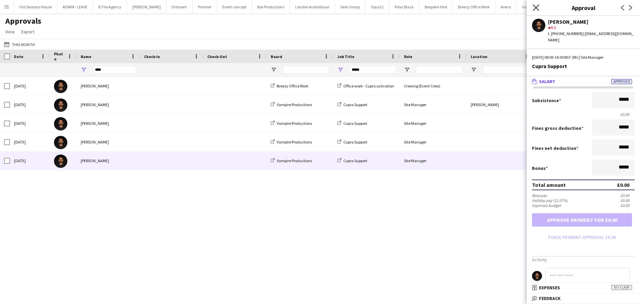
click at [535, 6] on icon at bounding box center [536, 7] width 6 height 6
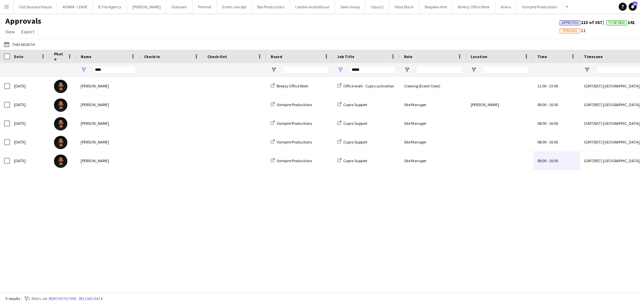
drag, startPoint x: 314, startPoint y: 234, endPoint x: 195, endPoint y: 177, distance: 132.0
click at [313, 233] on div "Fri, 1 Aug 2025 Christopher Ames Breezy Office Work Office work - Cupra activat…" at bounding box center [320, 182] width 640 height 210
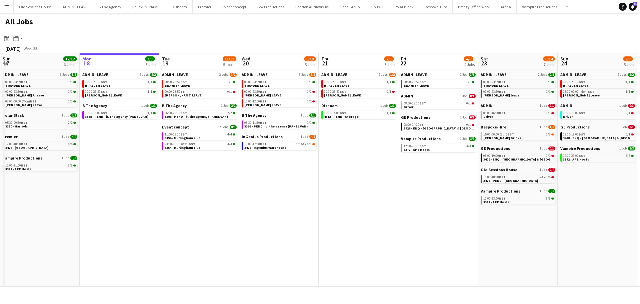
click at [5, 5] on app-icon "Menu" at bounding box center [6, 6] width 5 height 5
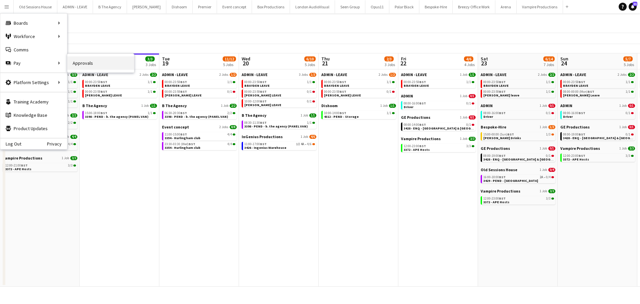
click at [111, 67] on link "Approvals" at bounding box center [100, 62] width 67 height 13
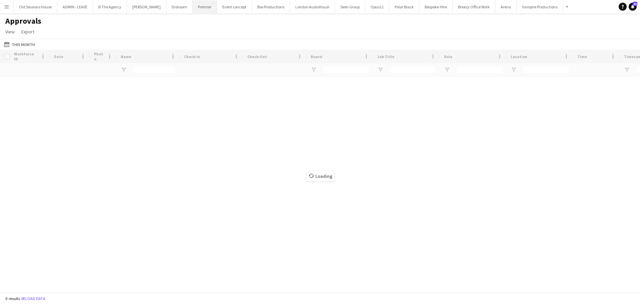
type input "****"
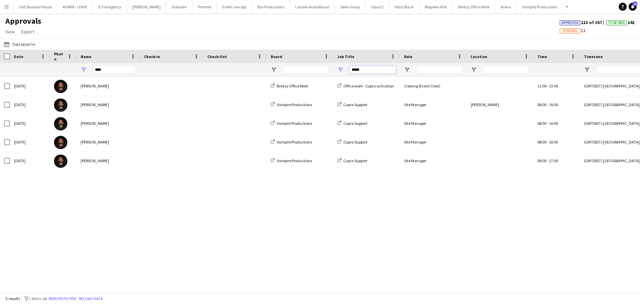
click at [367, 70] on input "*****" at bounding box center [372, 70] width 47 height 8
click at [368, 69] on input "*****" at bounding box center [372, 70] width 47 height 8
type input "****"
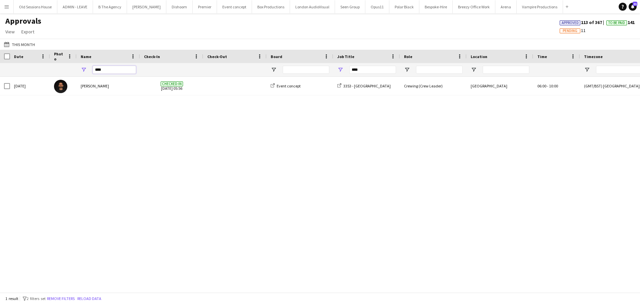
click at [104, 72] on input "****" at bounding box center [114, 70] width 43 height 8
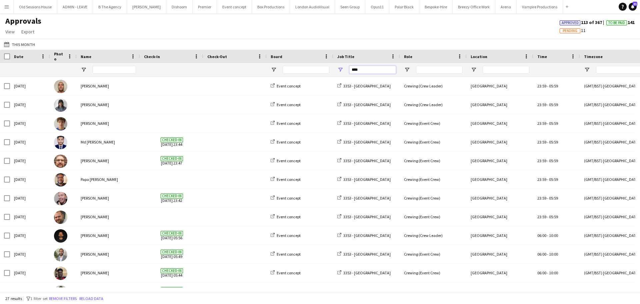
click at [376, 72] on input "****" at bounding box center [372, 70] width 47 height 8
click at [376, 71] on input "****" at bounding box center [372, 70] width 47 height 8
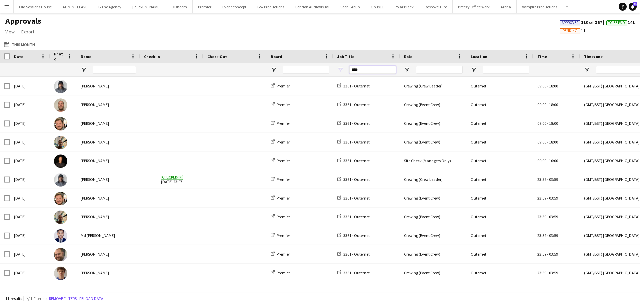
click at [368, 67] on input "****" at bounding box center [372, 70] width 47 height 8
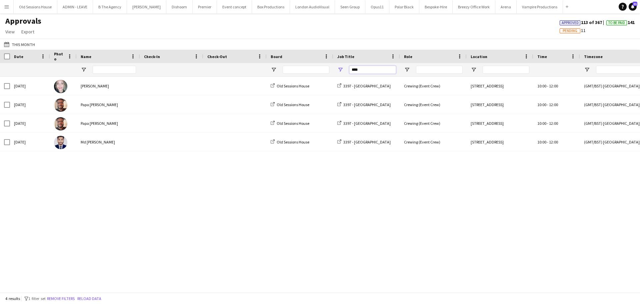
click at [371, 67] on input "****" at bounding box center [372, 70] width 47 height 8
type input "****"
